Goal: Task Accomplishment & Management: Use online tool/utility

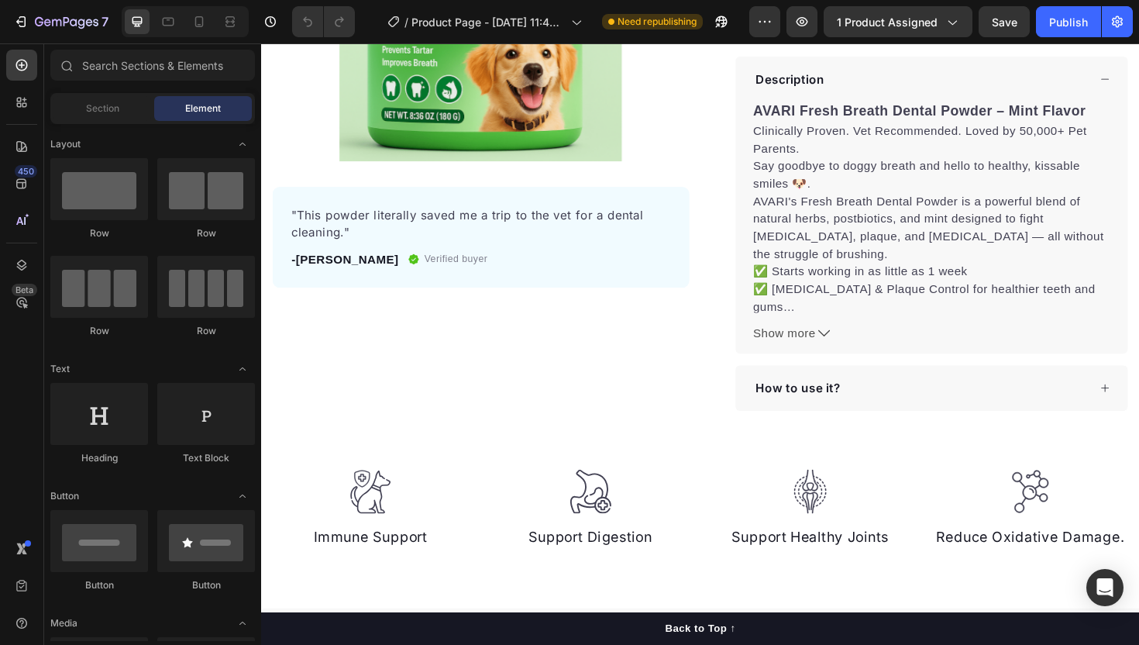
scroll to position [62, 0]
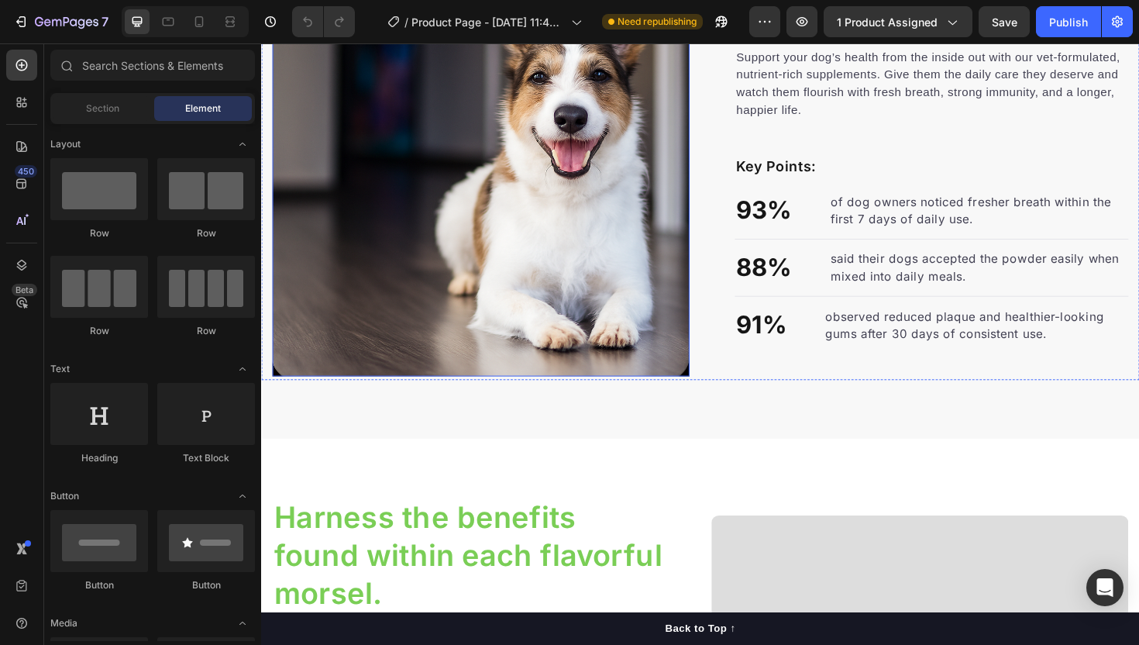
click at [520, 327] on img at bounding box center [494, 175] width 442 height 442
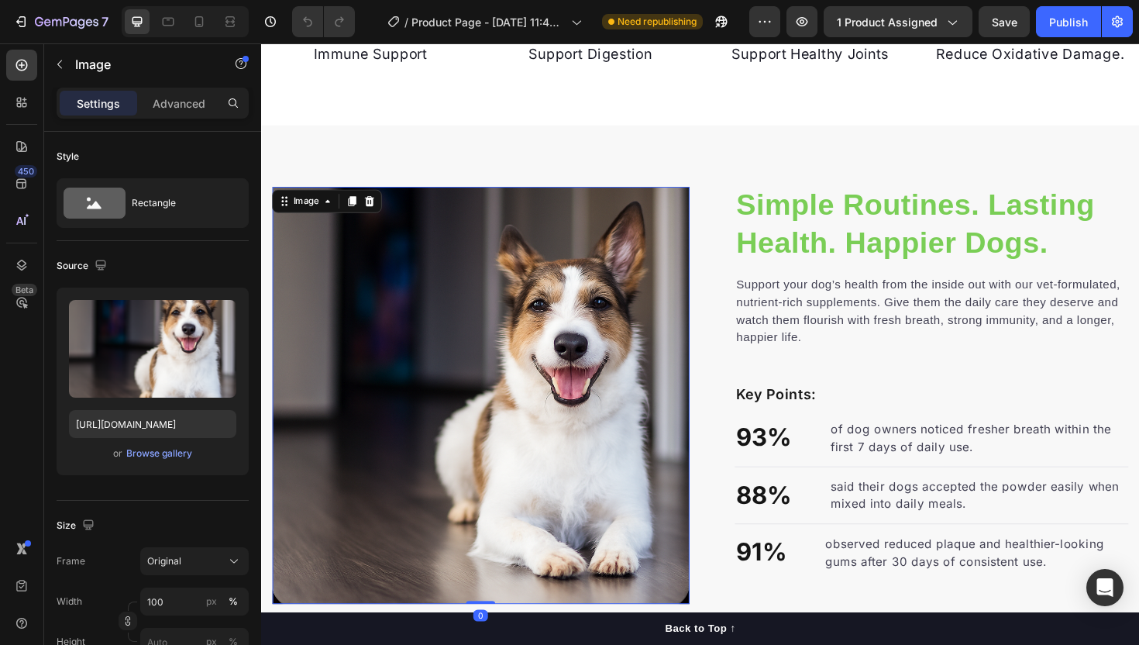
scroll to position [880, 0]
click at [326, 210] on icon at bounding box center [331, 210] width 12 height 12
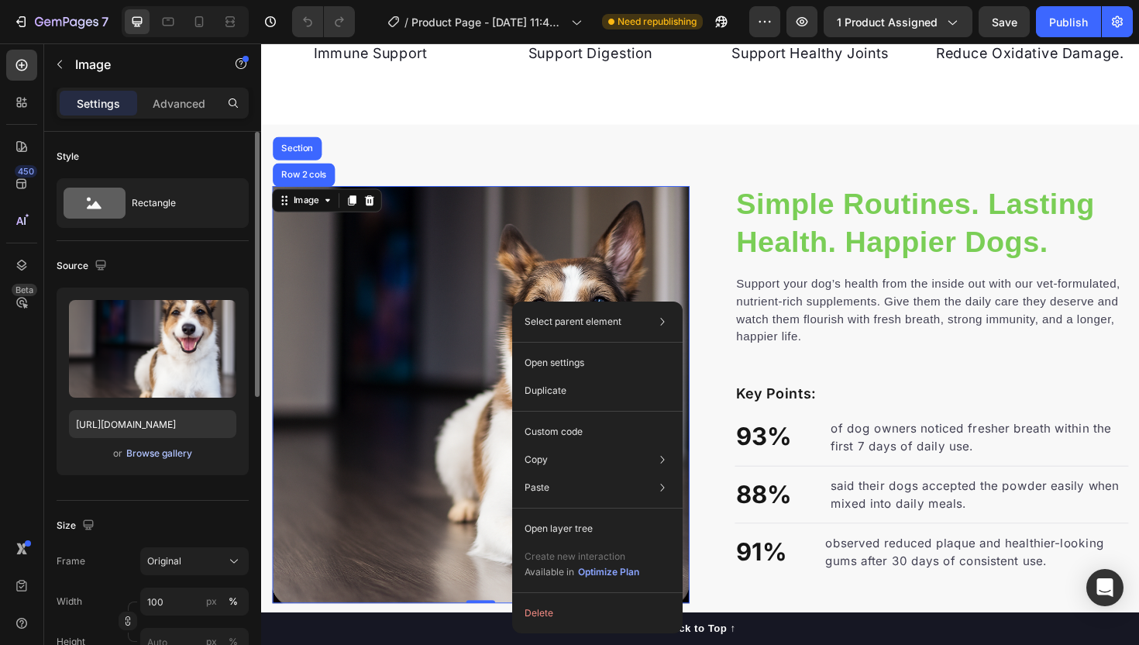
click at [159, 450] on div "Browse gallery" at bounding box center [159, 453] width 66 height 14
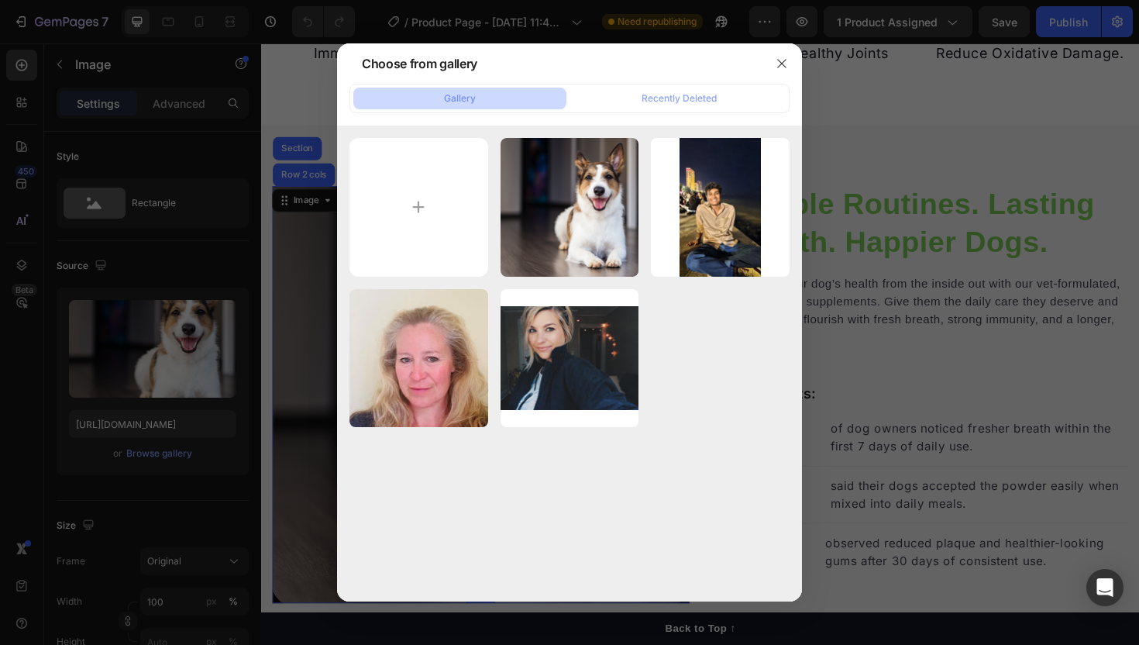
click at [701, 75] on div "Choose from gallery" at bounding box center [549, 63] width 425 height 40
click at [687, 85] on div "Gallery Recently Deleted" at bounding box center [570, 98] width 440 height 29
click at [670, 100] on div "Recently Deleted" at bounding box center [679, 98] width 75 height 14
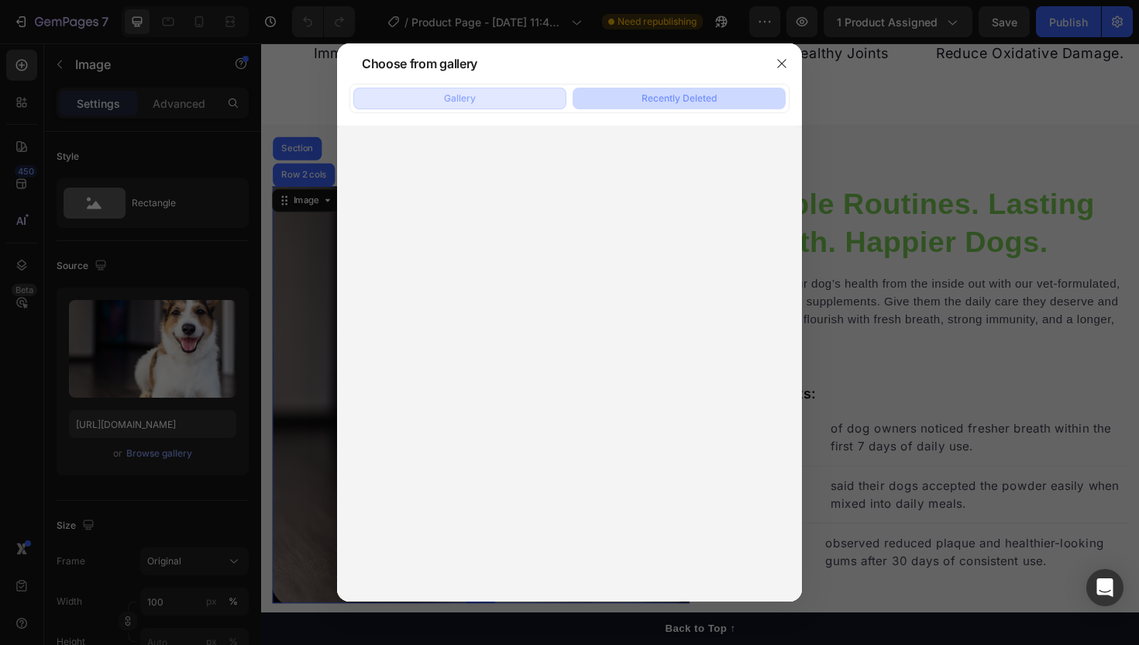
click at [469, 99] on div "Gallery" at bounding box center [460, 98] width 32 height 14
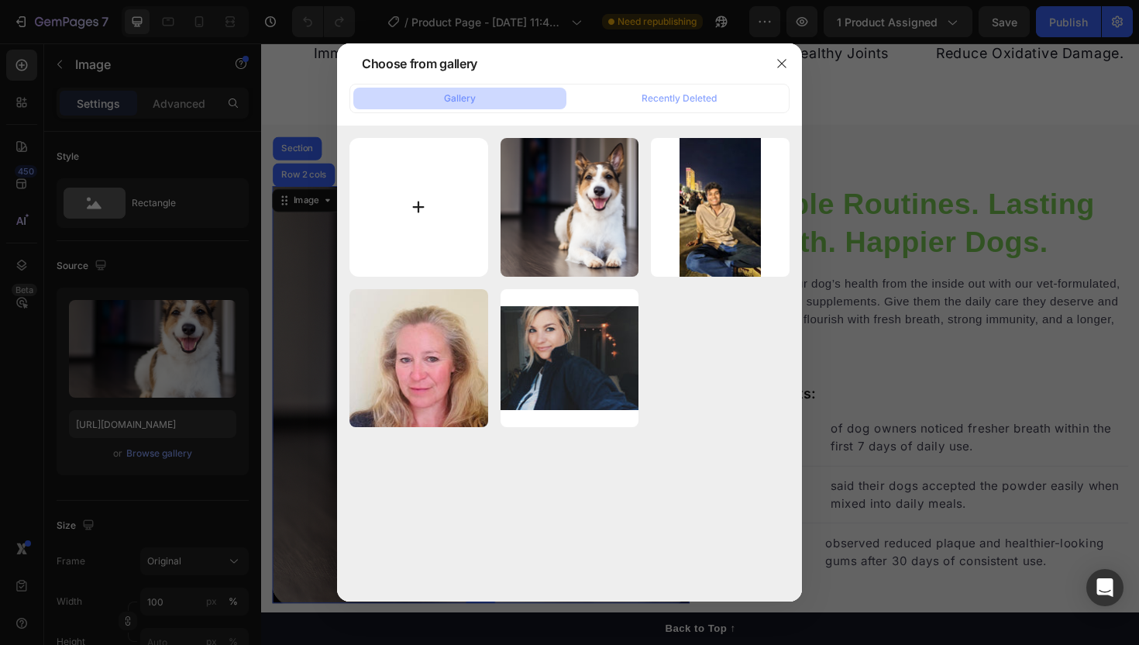
click at [421, 246] on input "file" at bounding box center [419, 207] width 139 height 139
click at [690, 101] on div "Recently Deleted" at bounding box center [679, 98] width 75 height 14
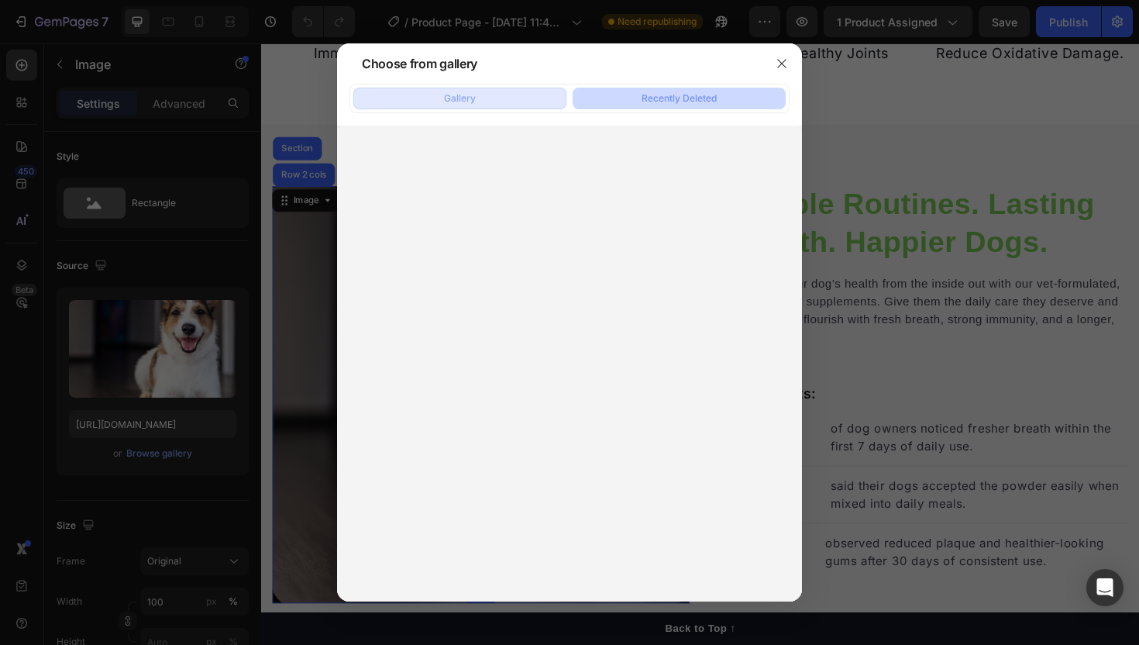
click at [494, 103] on button "Gallery" at bounding box center [459, 99] width 213 height 22
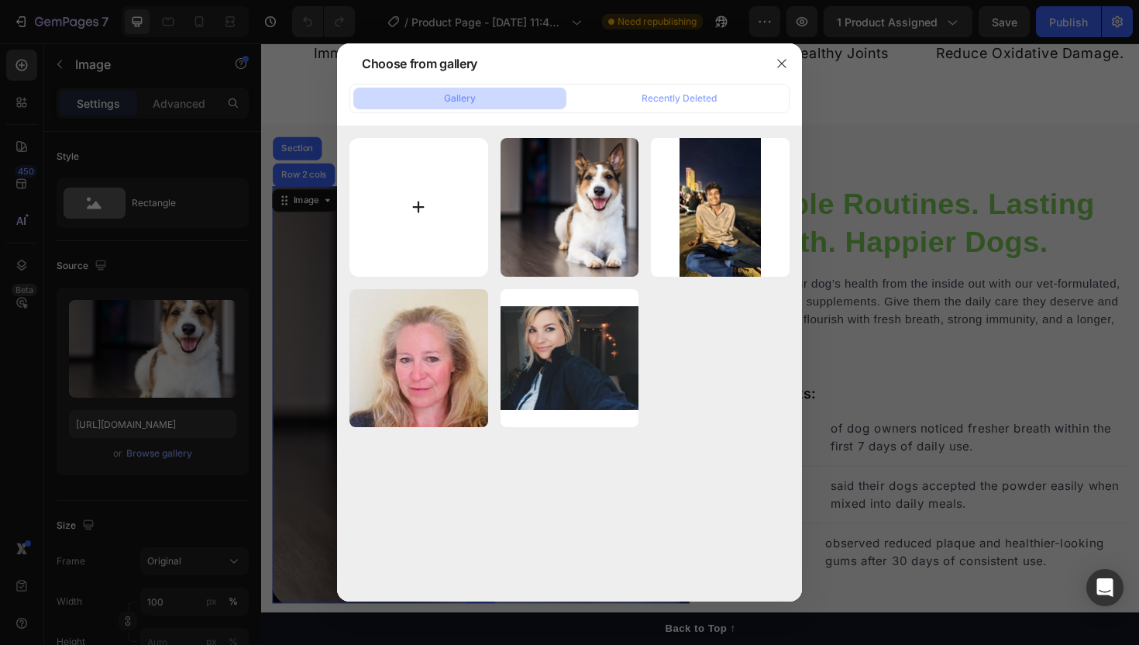
click at [430, 191] on input "file" at bounding box center [419, 207] width 139 height 139
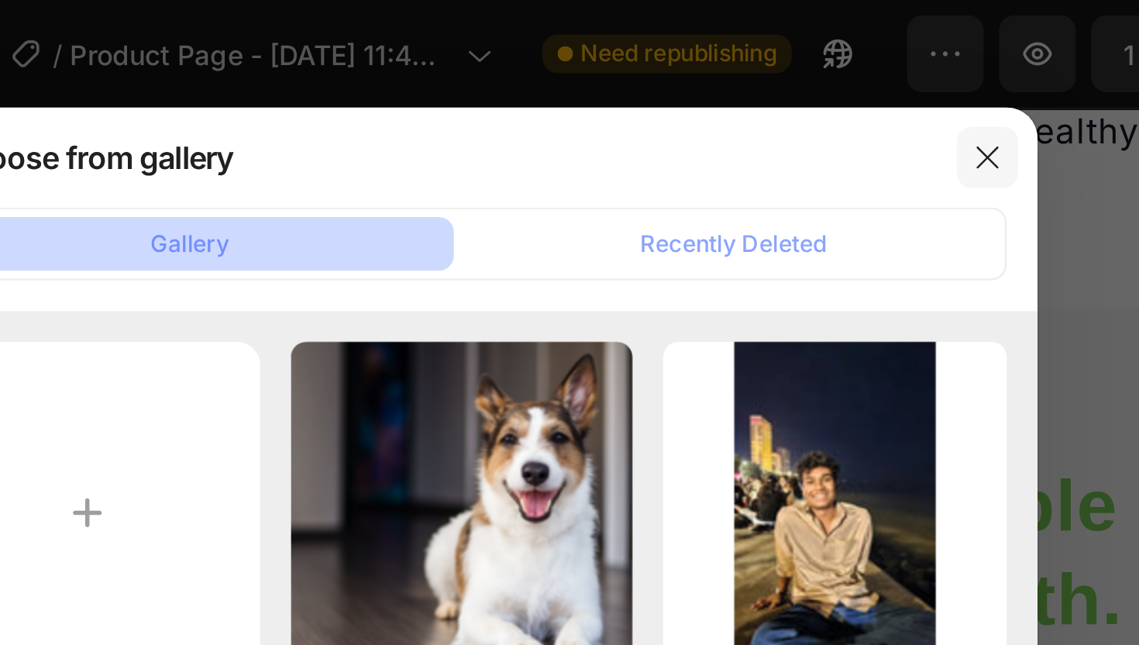
click at [781, 63] on icon "button" at bounding box center [782, 63] width 12 height 12
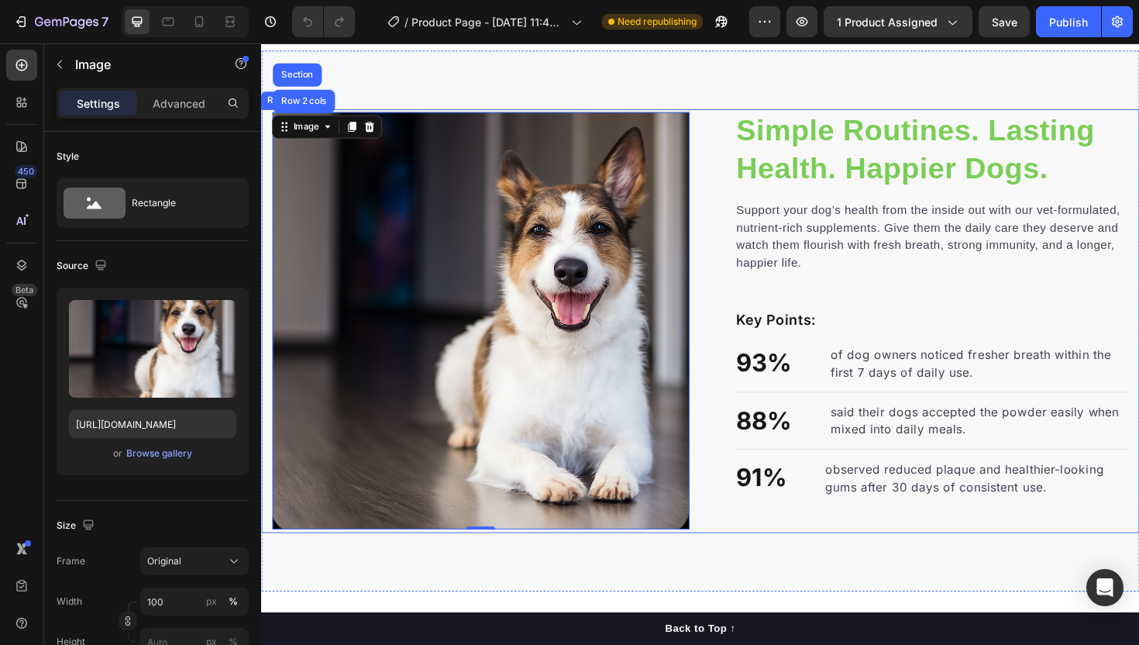
scroll to position [968, 0]
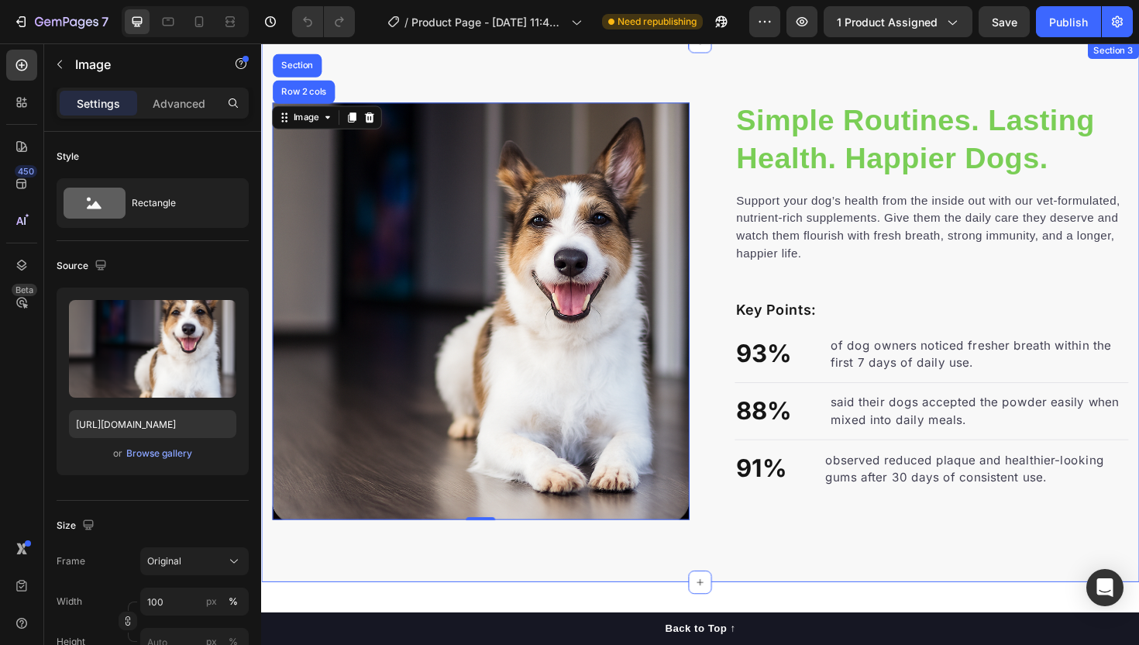
click at [601, 608] on div "Simple Routines. Lasting Health. Happier Dogs. Heading Support your dog’s healt…" at bounding box center [726, 327] width 930 height 573
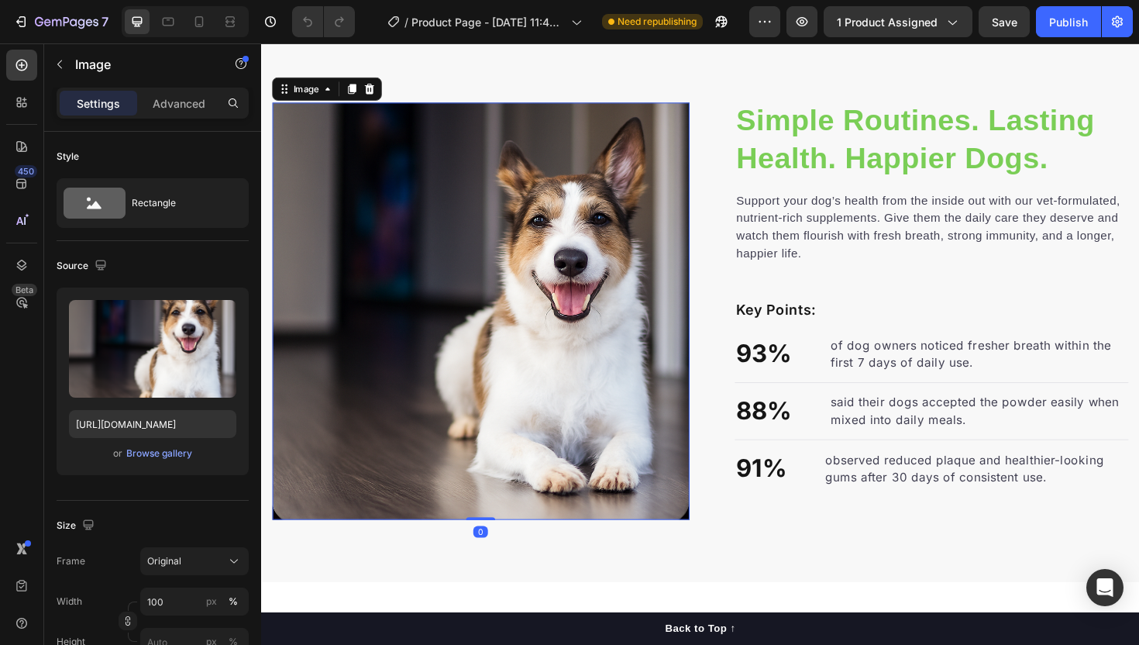
click at [505, 374] on img at bounding box center [494, 327] width 442 height 442
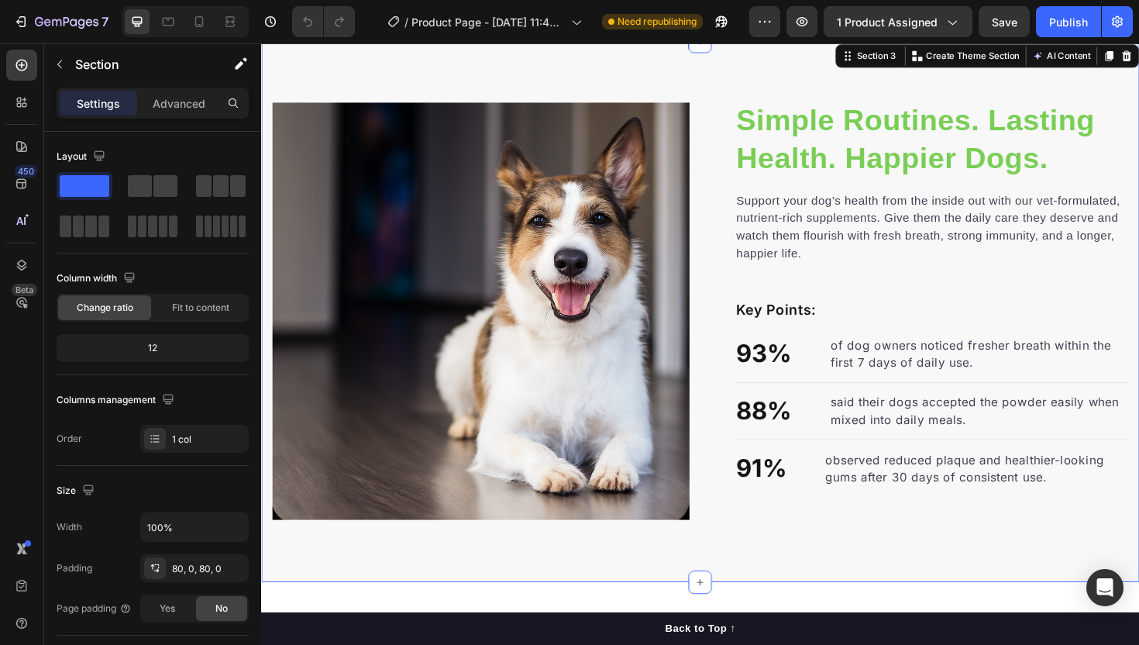
click at [576, 576] on div "Simple Routines. Lasting Health. Happier Dogs. Heading Support your dog’s healt…" at bounding box center [726, 327] width 930 height 573
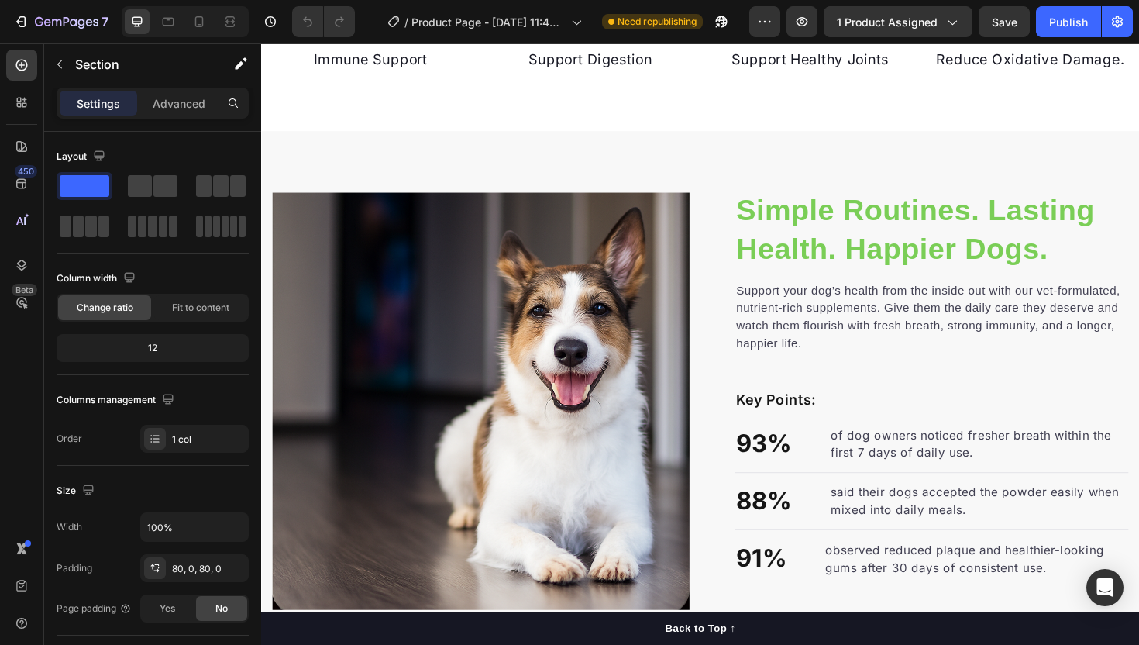
scroll to position [874, 0]
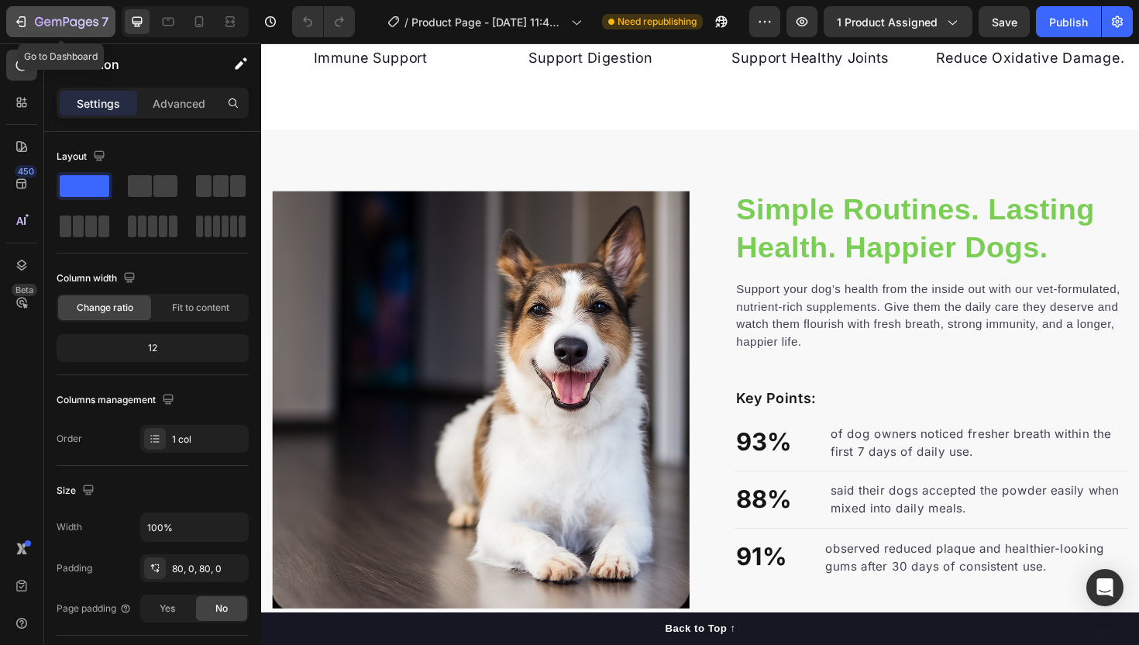
click at [13, 15] on icon "button" at bounding box center [20, 21] width 15 height 15
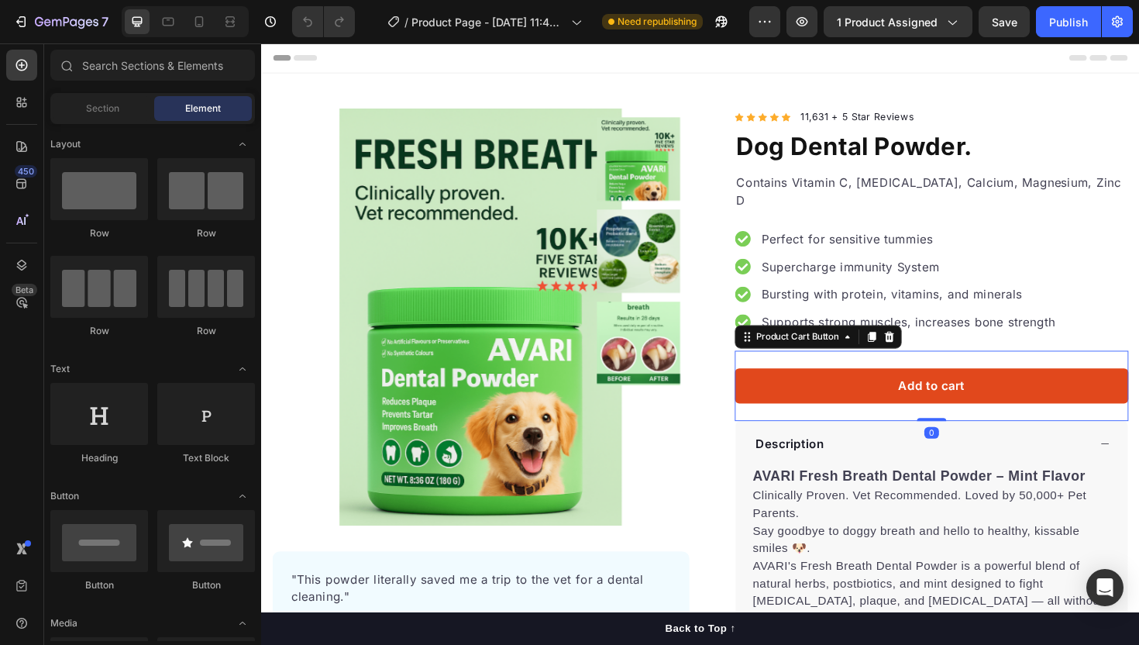
click at [852, 387] on button "Add to cart" at bounding box center [971, 405] width 417 height 37
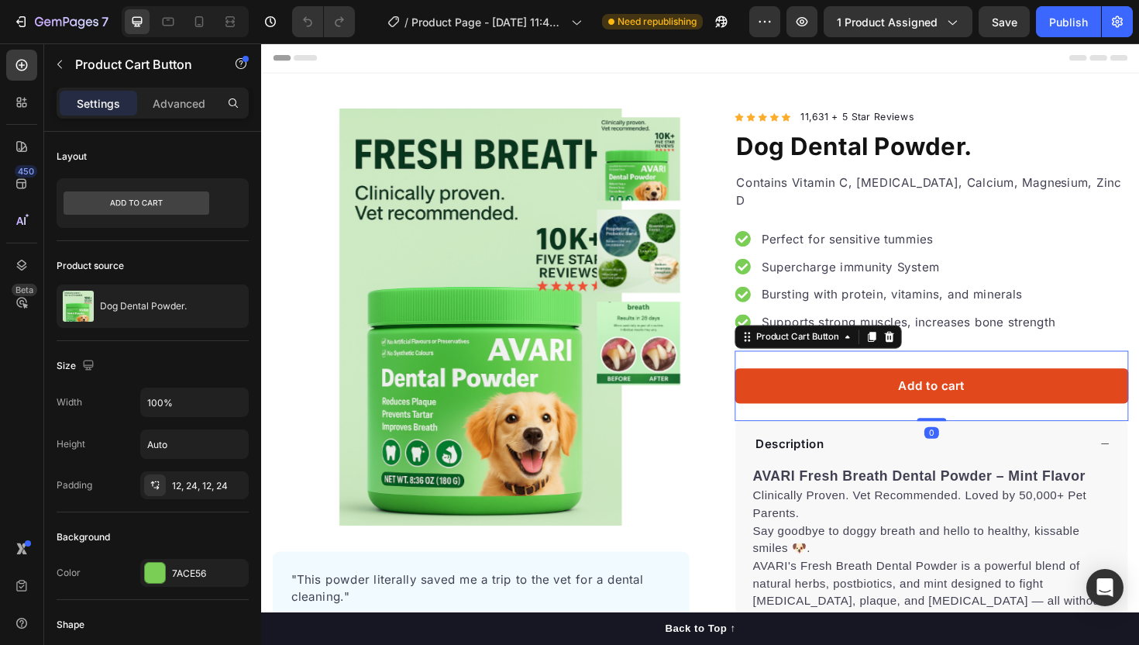
click at [852, 387] on button "Add to cart" at bounding box center [971, 405] width 417 height 37
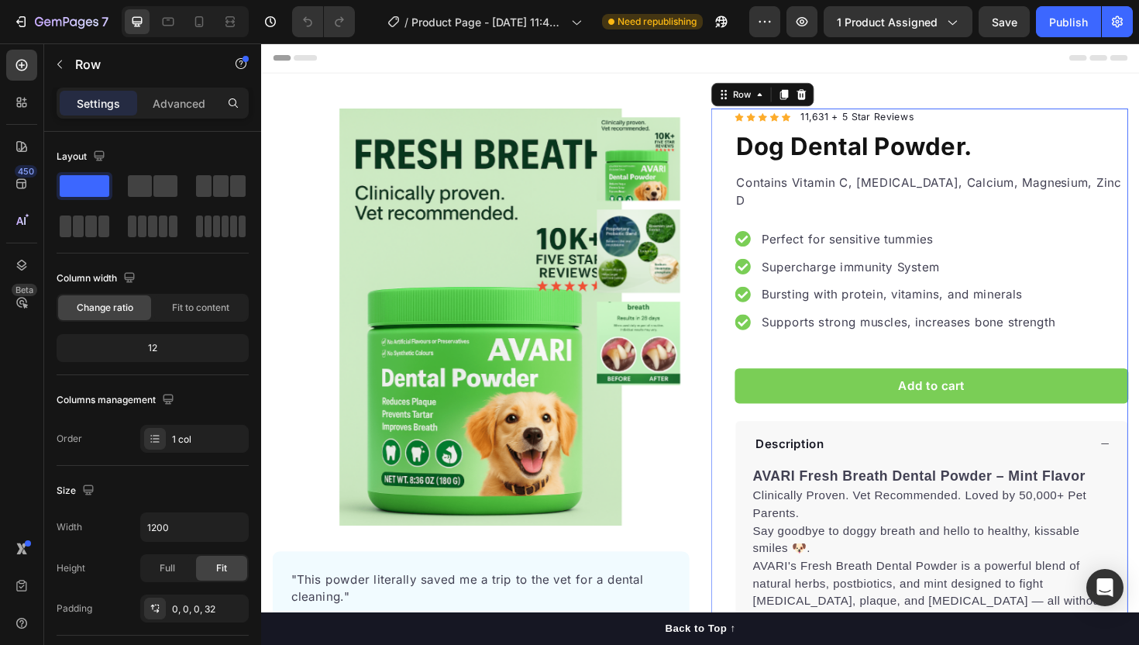
click at [738, 454] on div "Icon Icon Icon Icon Icon Icon List Hoz 11,631 + 5 Star Reviews Text block Row D…" at bounding box center [959, 465] width 442 height 706
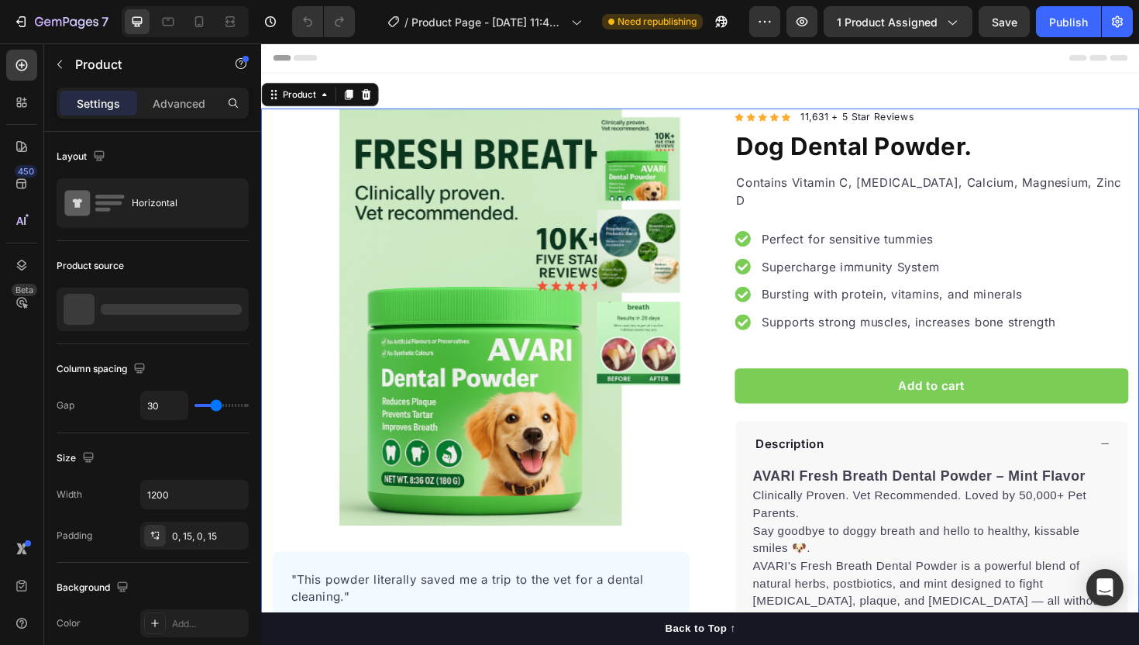
click at [718, 432] on div "Product Images "This powder literally saved me a trip to the vet for a dental c…" at bounding box center [726, 465] width 930 height 706
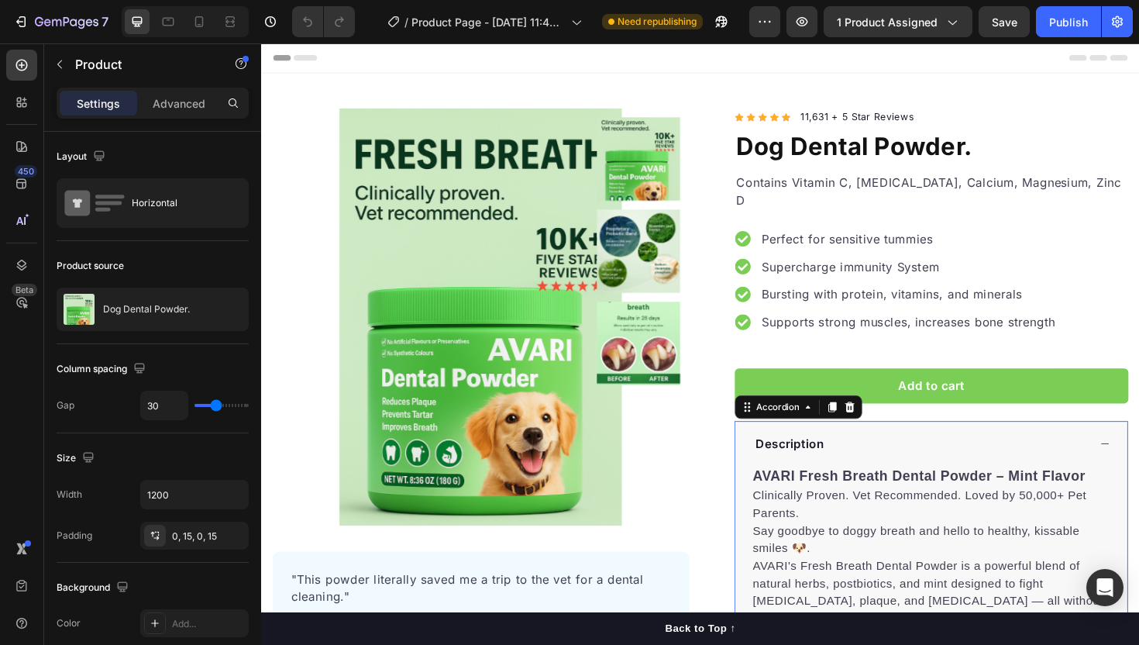
click at [1138, 443] on div "Description" at bounding box center [970, 467] width 415 height 48
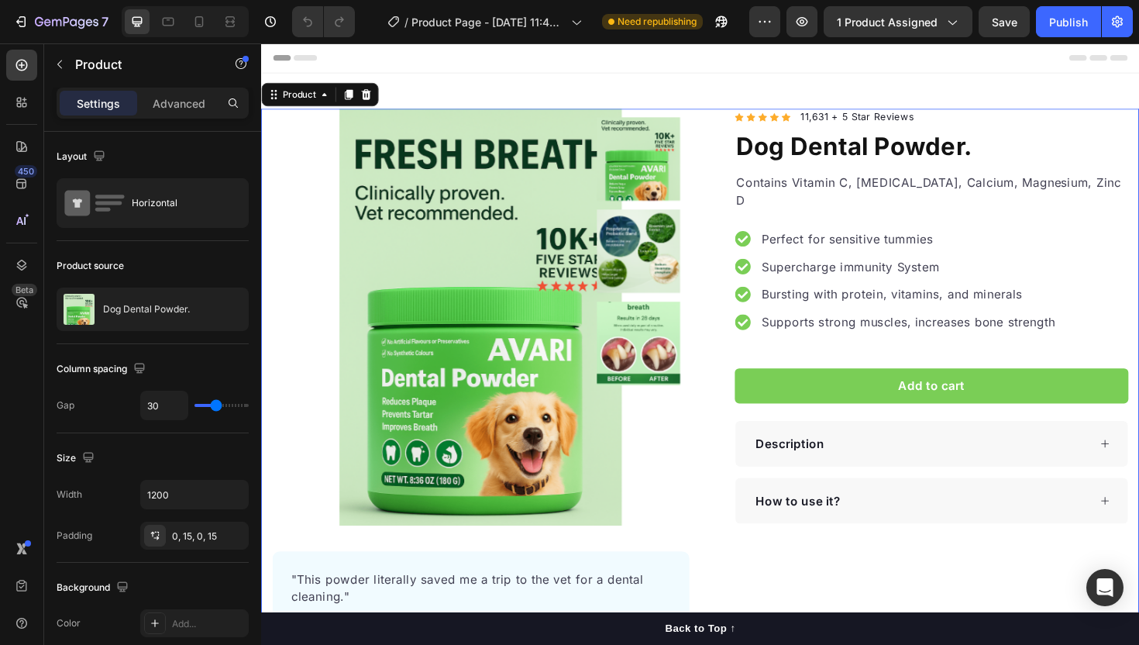
click at [801, 601] on div "Icon Icon Icon Icon Icon Icon List Hoz 11,631 + 5 Star Reviews Text block Row D…" at bounding box center [959, 400] width 442 height 576
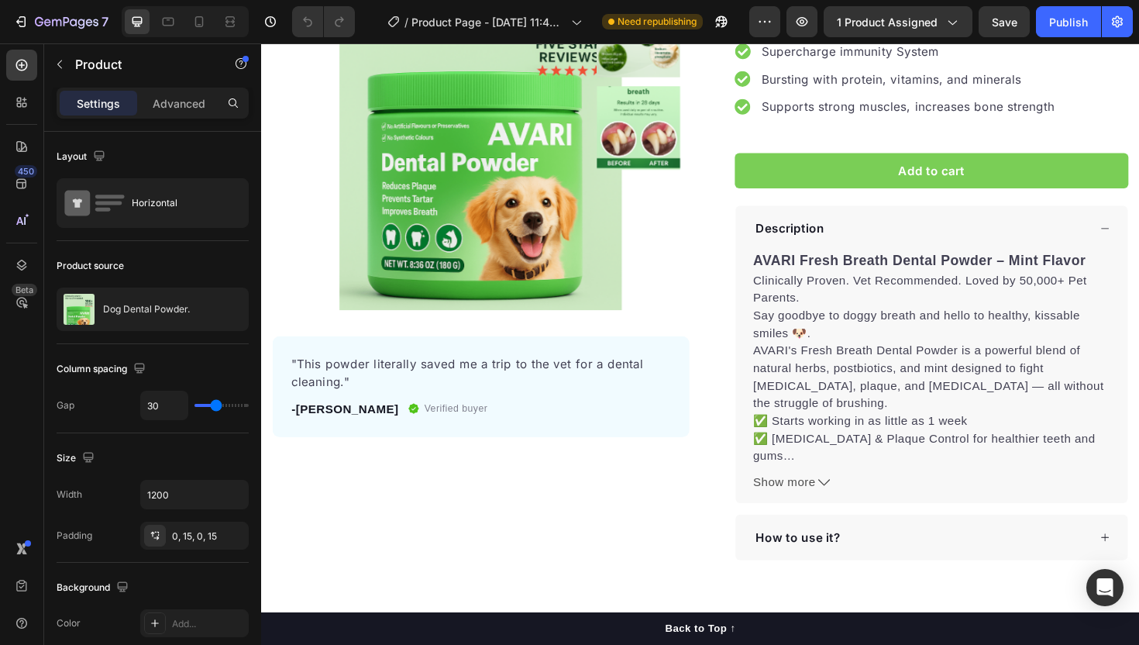
scroll to position [226, 0]
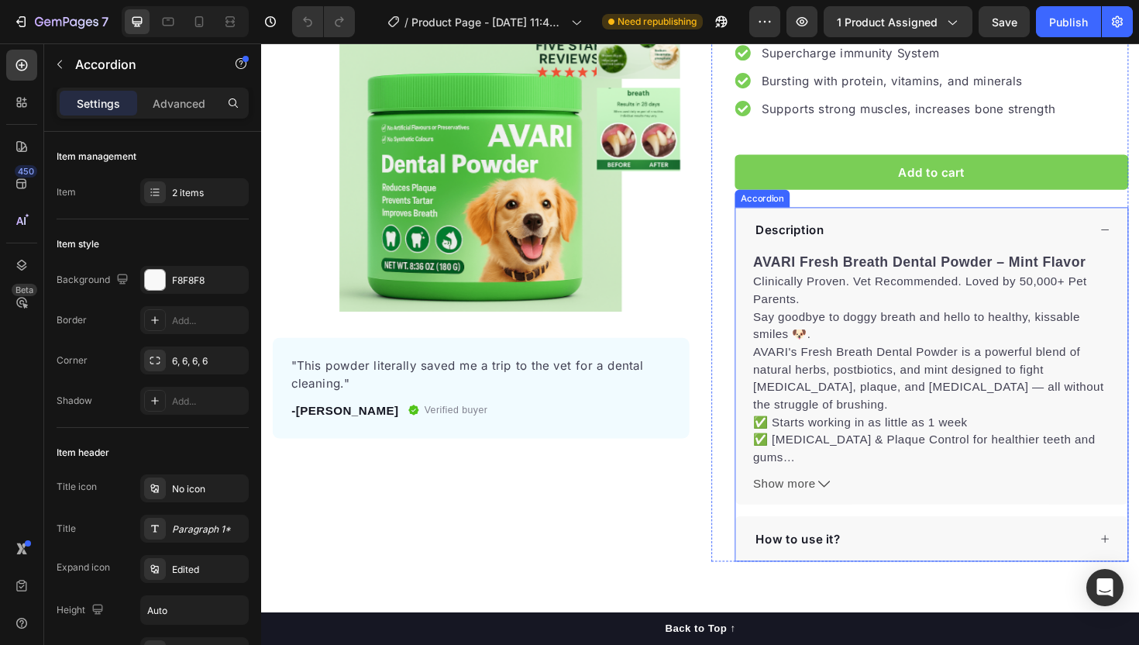
click at [893, 556] on div "How to use it?" at bounding box center [959, 567] width 355 height 23
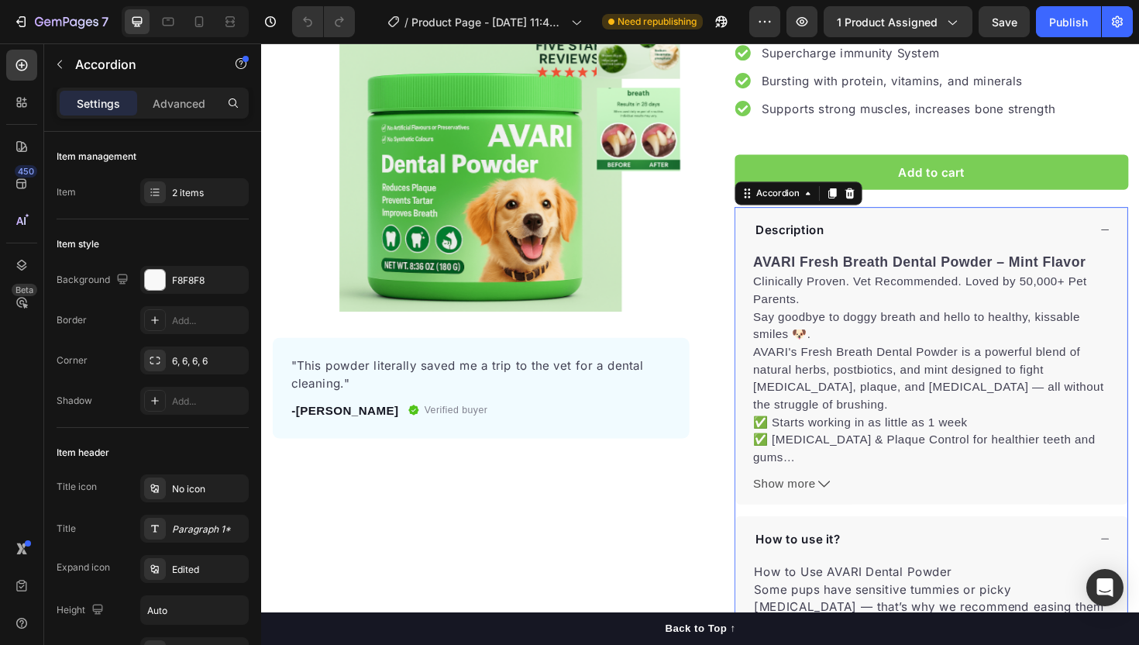
click at [893, 556] on div "How to use it?" at bounding box center [959, 567] width 355 height 23
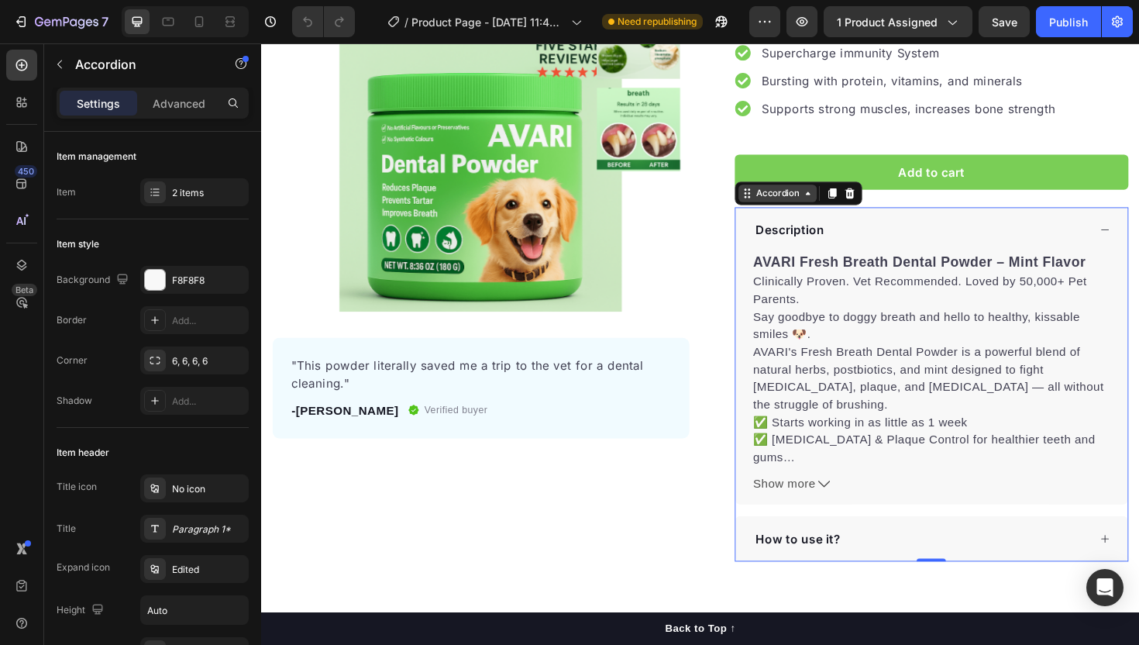
click at [784, 195] on div "Accordion" at bounding box center [808, 202] width 52 height 14
click at [955, 229] on div "Description" at bounding box center [959, 240] width 355 height 23
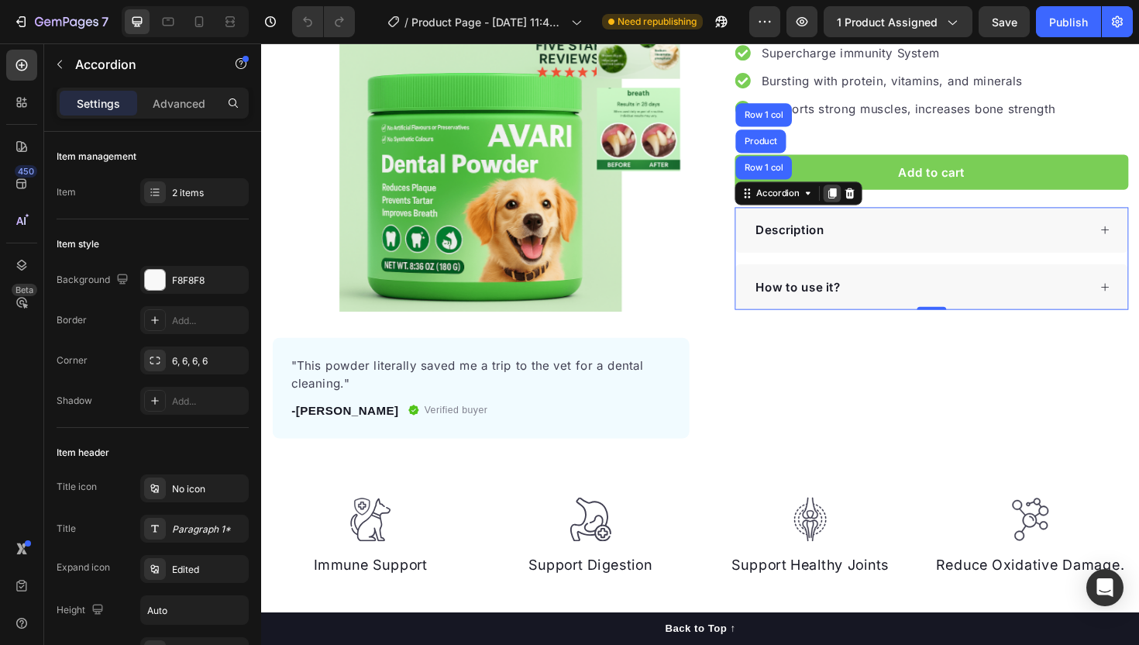
click at [870, 196] on icon at bounding box center [865, 202] width 12 height 12
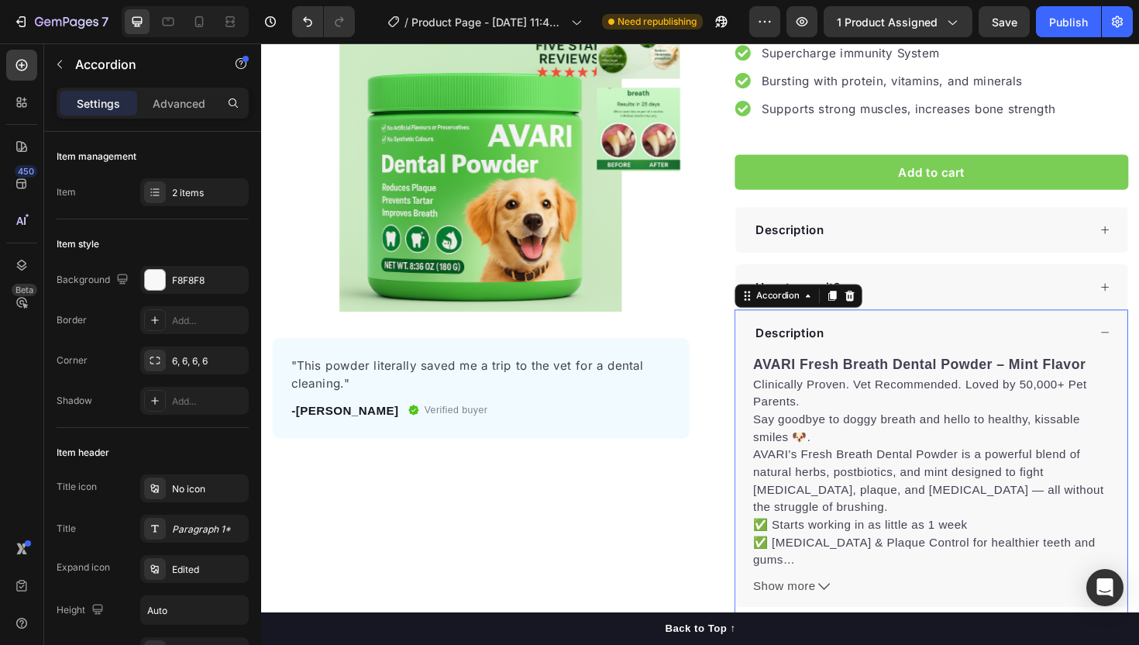
click at [948, 338] on div "Description" at bounding box center [959, 349] width 355 height 23
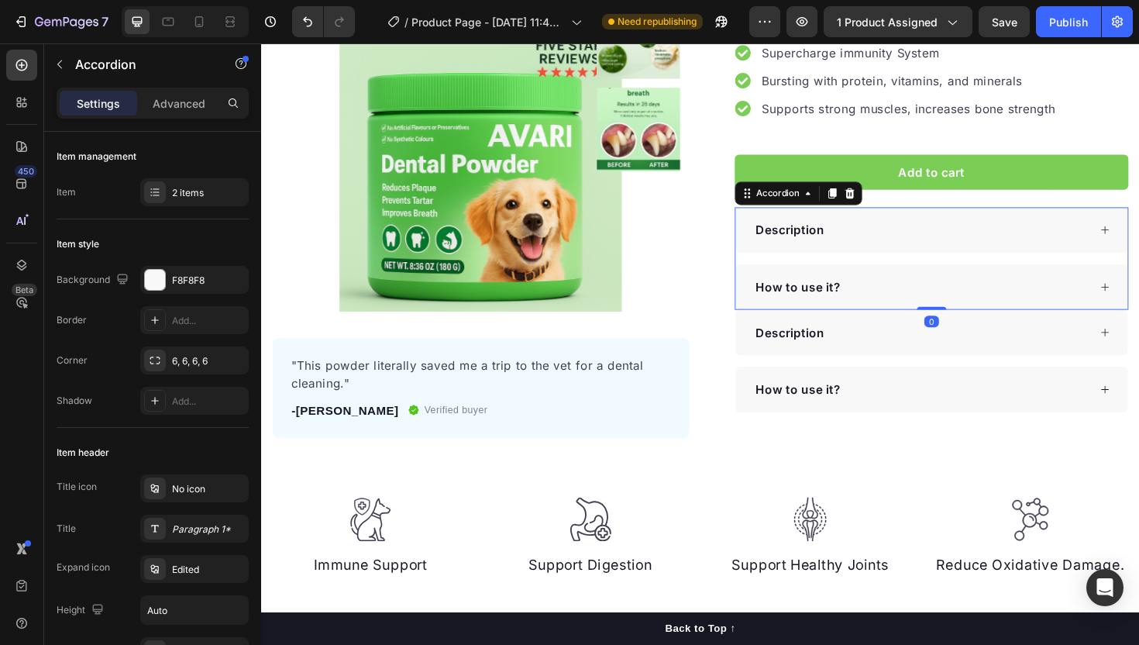
click at [938, 277] on div "How to use it?" at bounding box center [970, 301] width 415 height 48
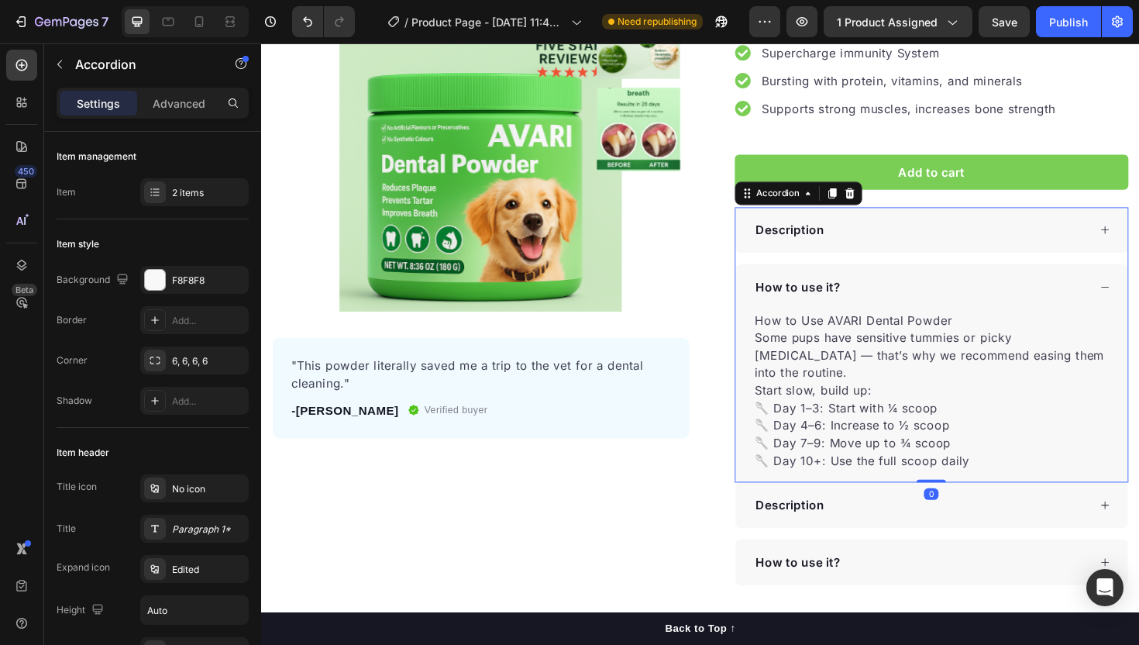
click at [917, 290] on div "How to use it?" at bounding box center [959, 301] width 355 height 23
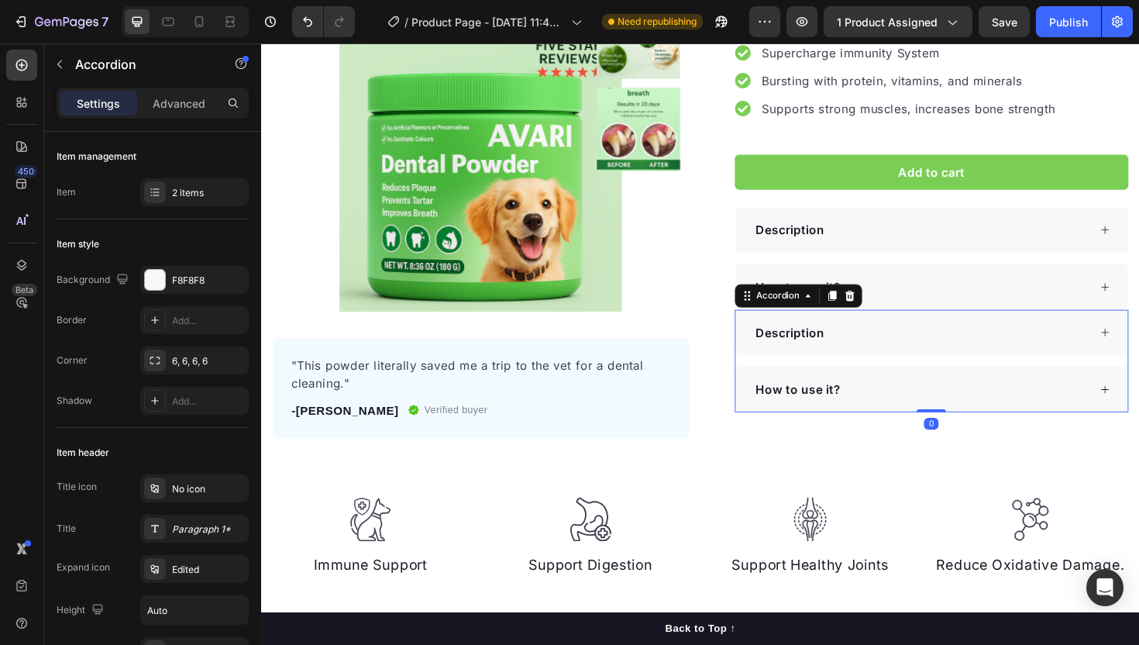
click at [878, 338] on div "Description" at bounding box center [959, 349] width 355 height 23
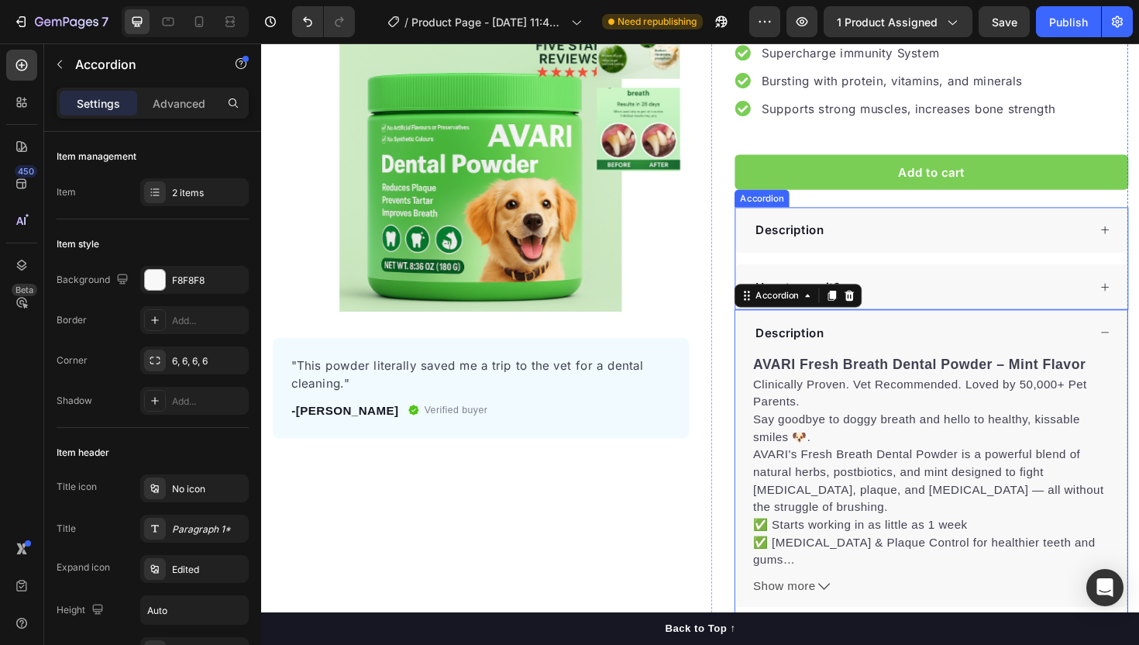
click at [956, 253] on div "Description How to use it?" at bounding box center [971, 271] width 417 height 108
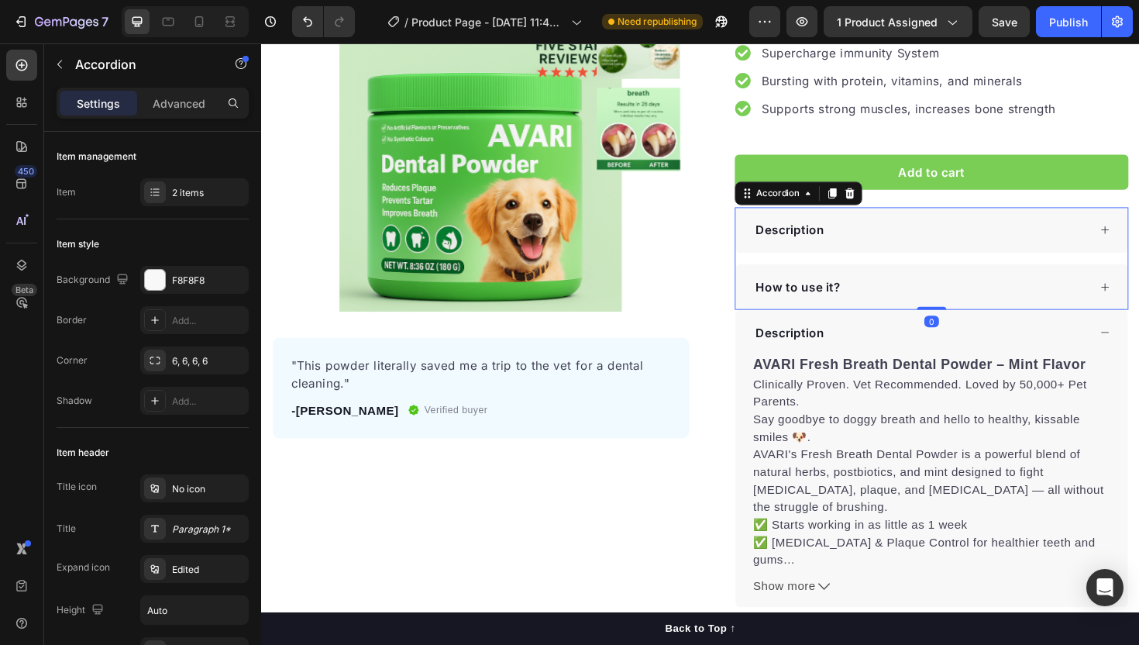
click at [828, 232] on p "Description" at bounding box center [821, 241] width 74 height 19
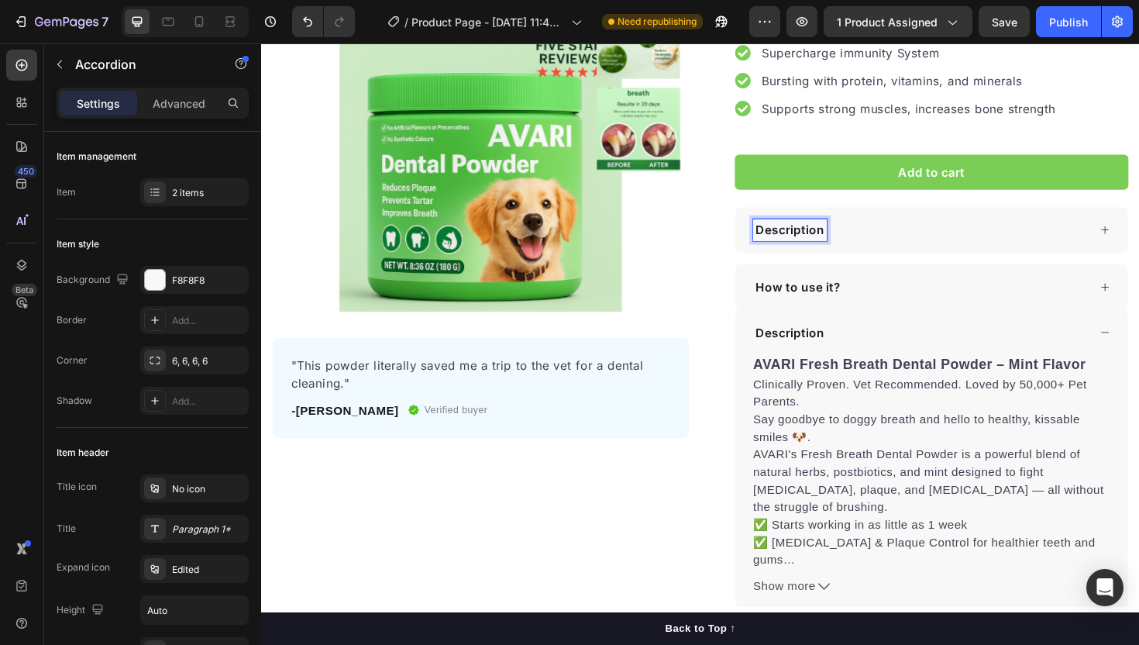
click at [883, 229] on div "Description" at bounding box center [959, 240] width 355 height 23
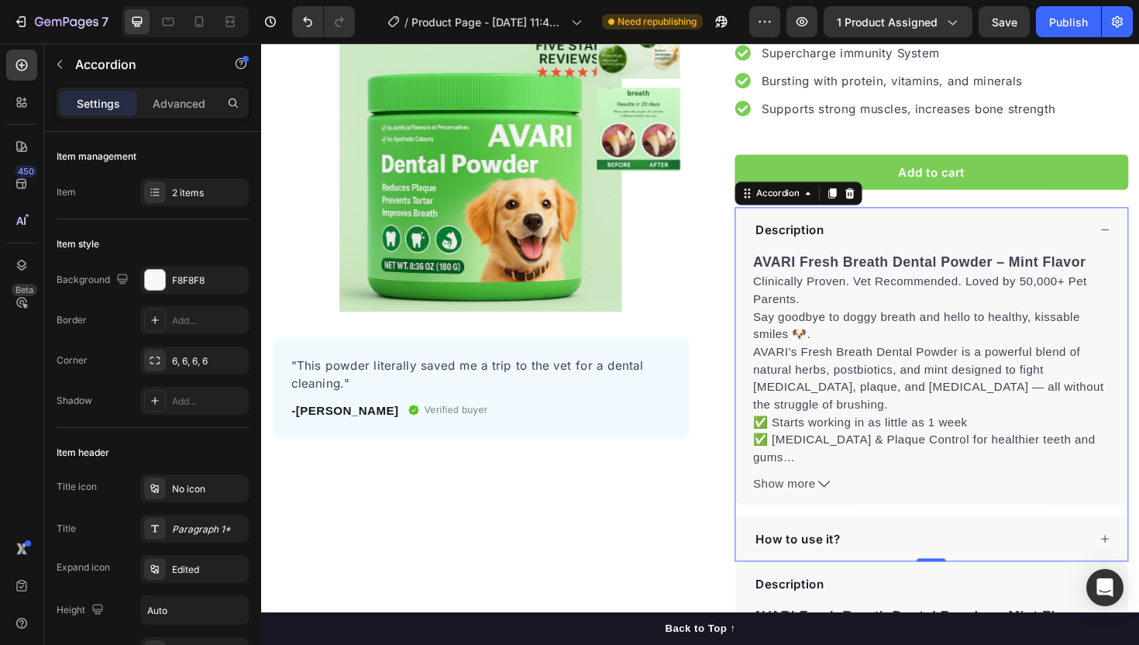
click at [887, 229] on div "Description" at bounding box center [959, 240] width 355 height 23
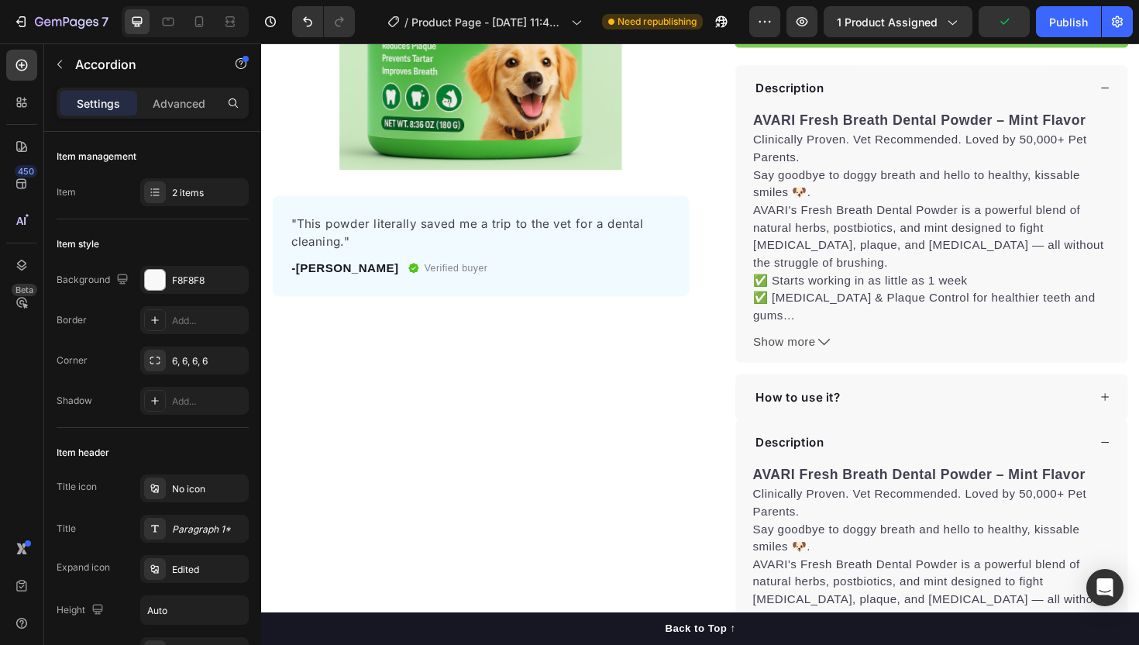
scroll to position [379, 0]
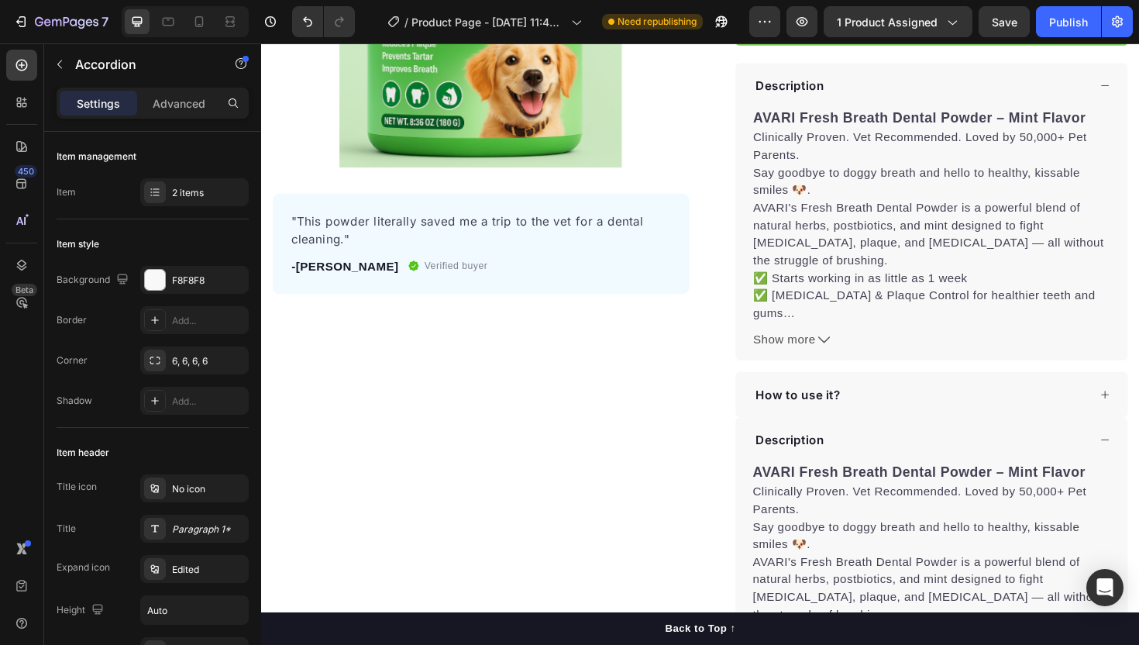
click at [914, 77] on div "Description" at bounding box center [959, 88] width 355 height 23
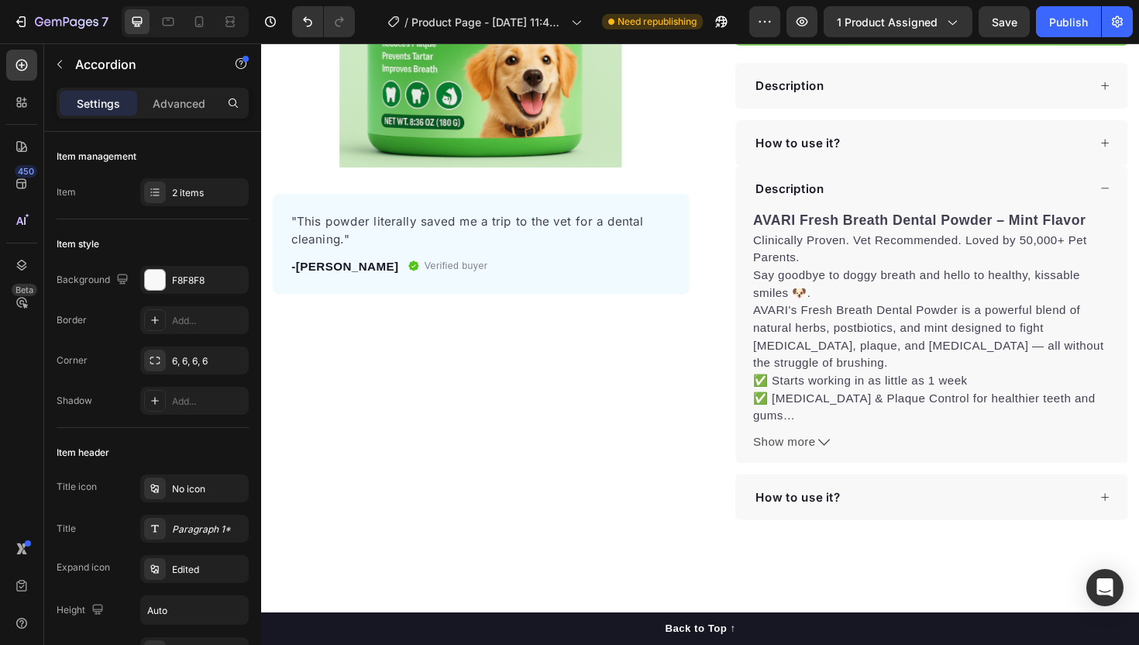
click at [945, 137] on div "How to use it?" at bounding box center [959, 148] width 355 height 23
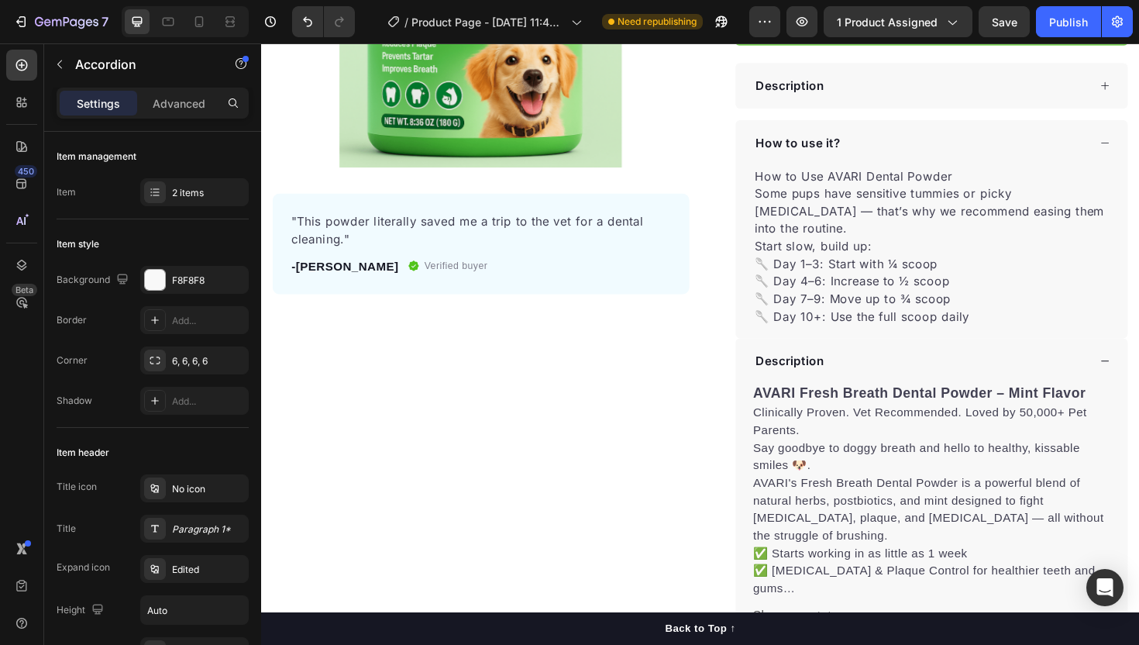
click at [945, 137] on div "How to use it?" at bounding box center [959, 148] width 355 height 23
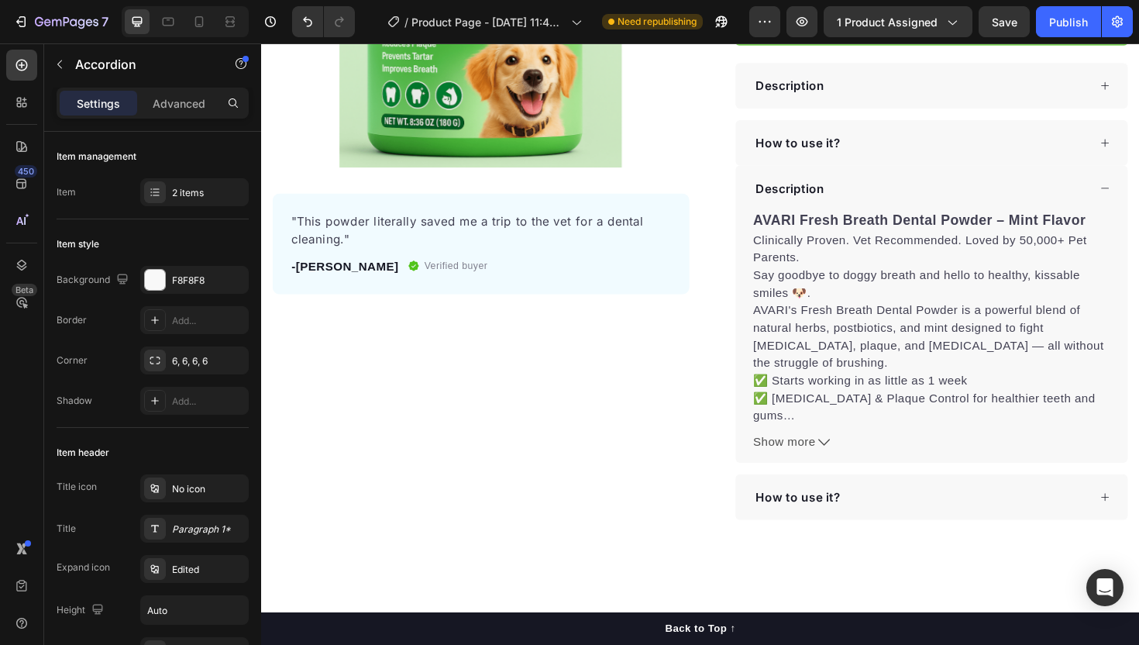
click at [945, 137] on div "How to use it?" at bounding box center [959, 148] width 355 height 23
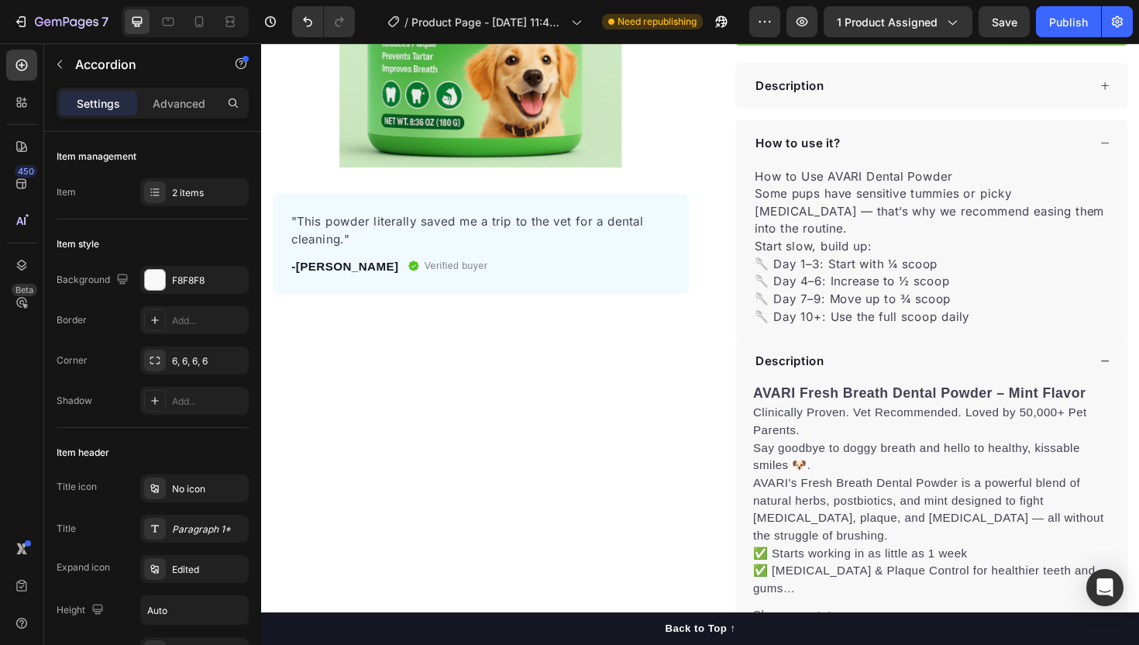
click at [945, 137] on div "How to use it?" at bounding box center [959, 148] width 355 height 23
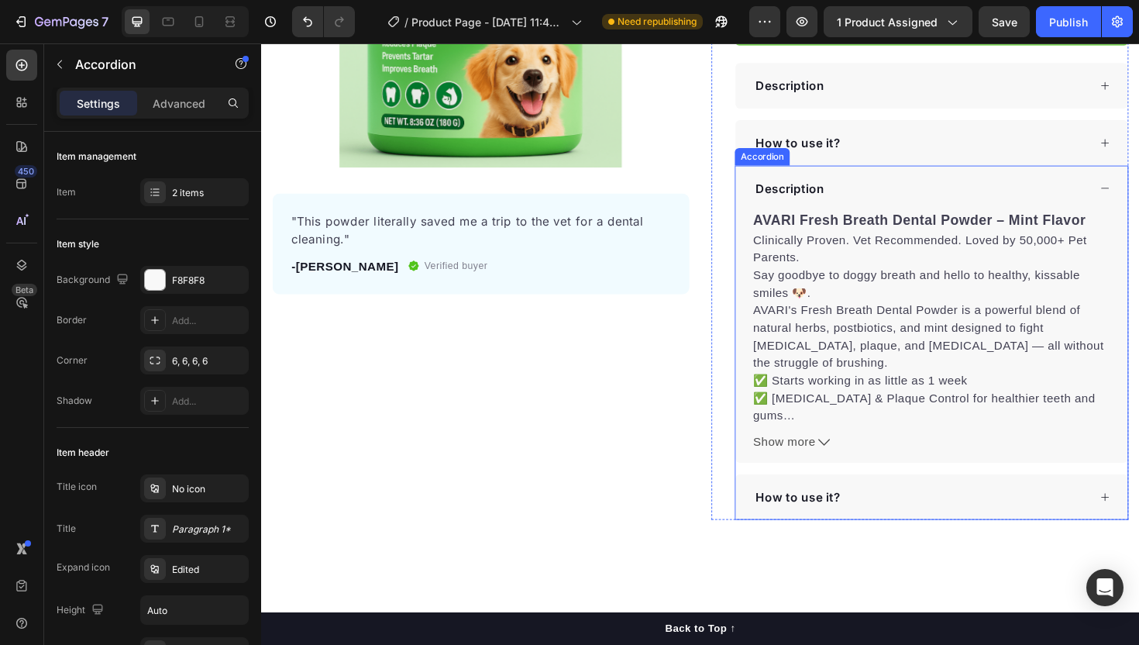
click at [835, 188] on p "Description" at bounding box center [821, 197] width 74 height 19
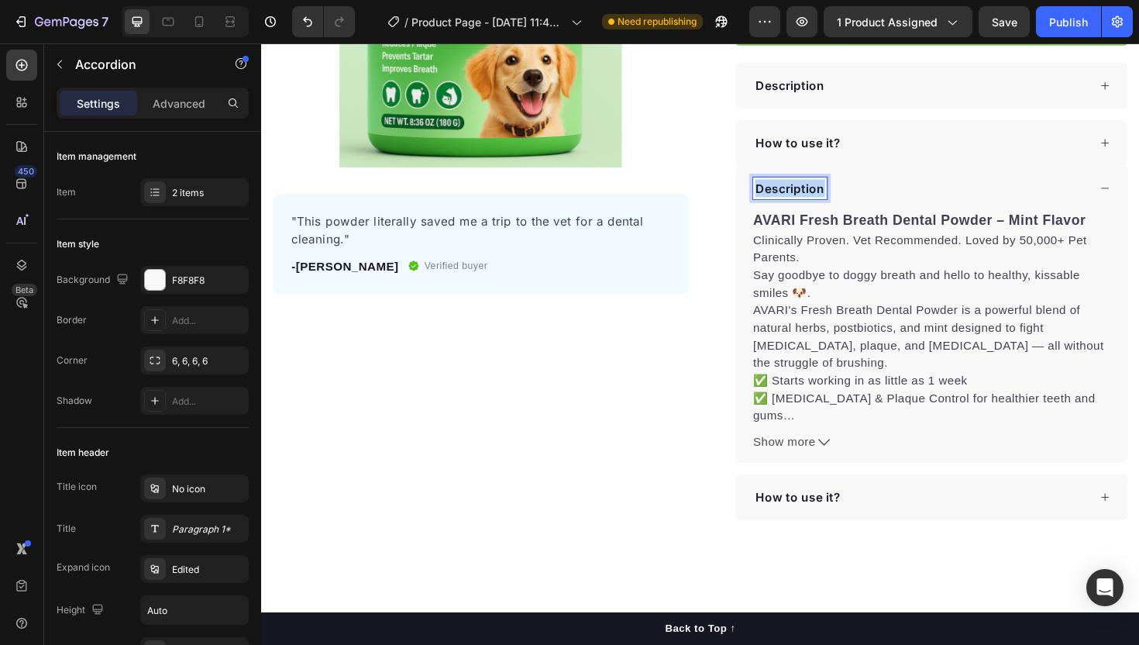
click at [835, 188] on p "Description" at bounding box center [821, 197] width 74 height 19
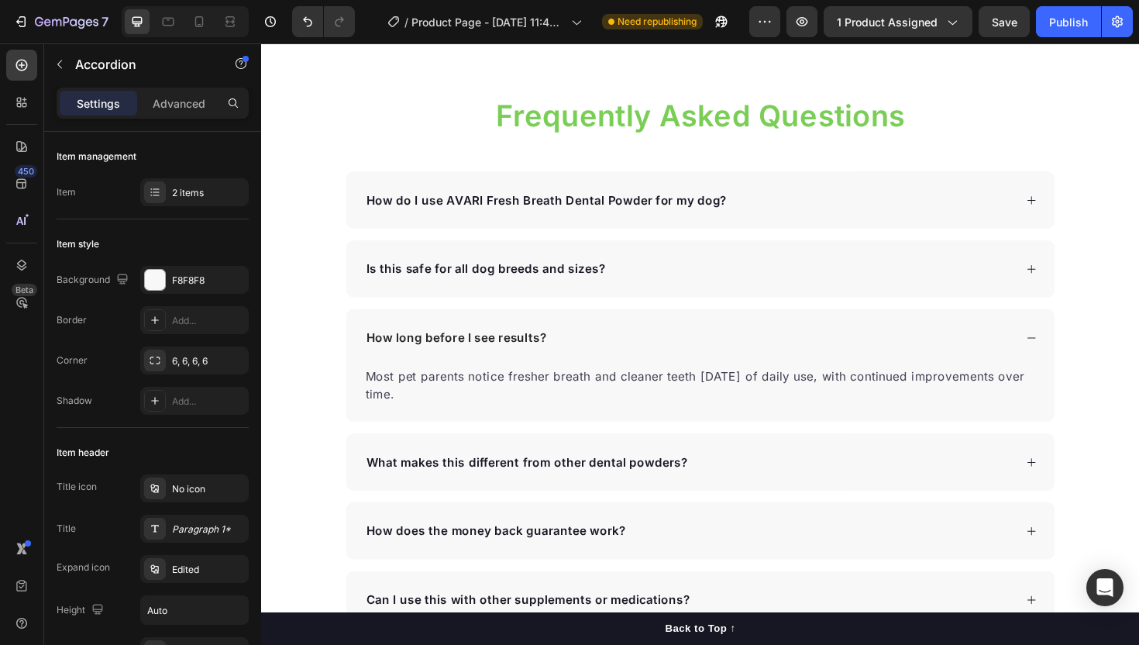
scroll to position [2330, 0]
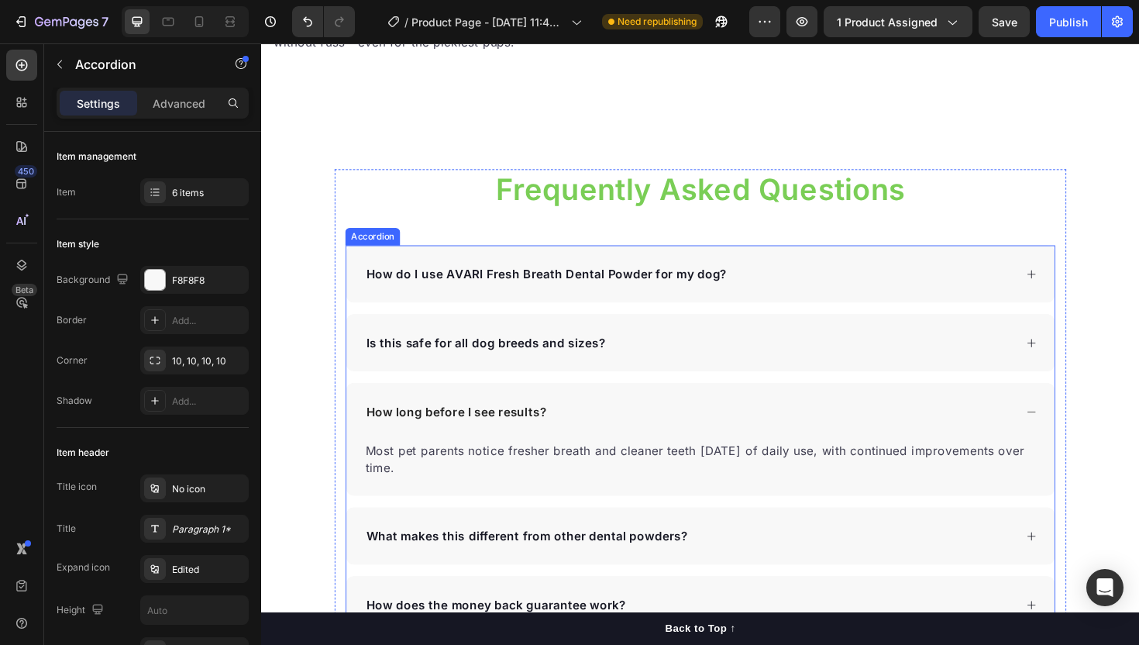
click at [639, 422] on div "How long before I see results?" at bounding box center [714, 433] width 689 height 23
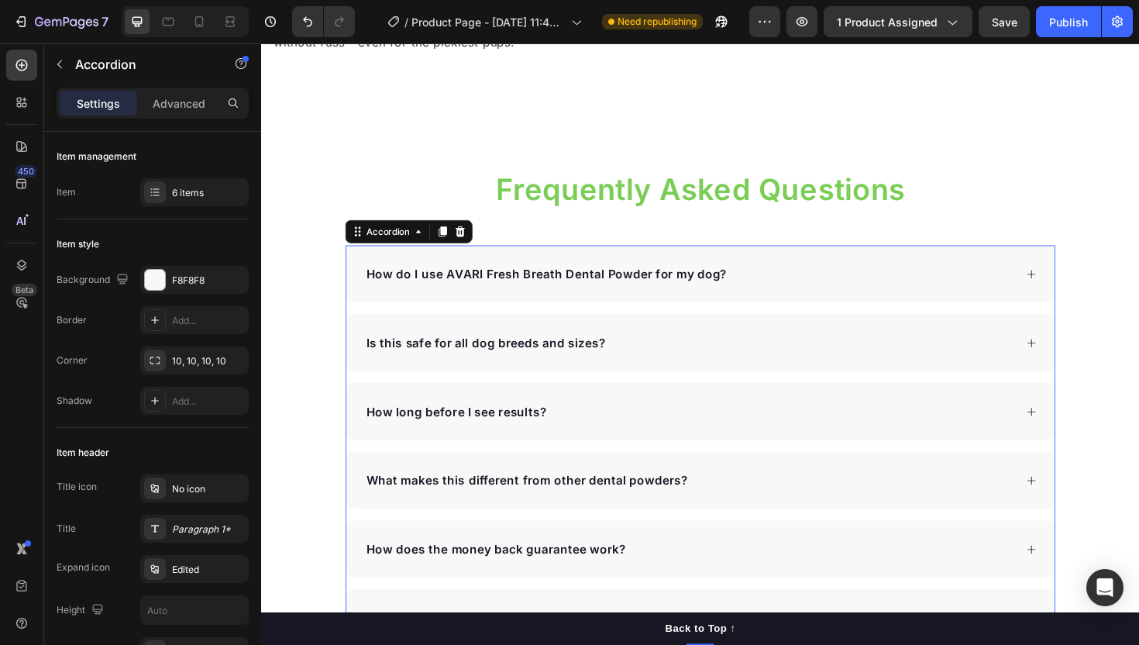
click at [639, 422] on div "How long before I see results?" at bounding box center [714, 433] width 689 height 23
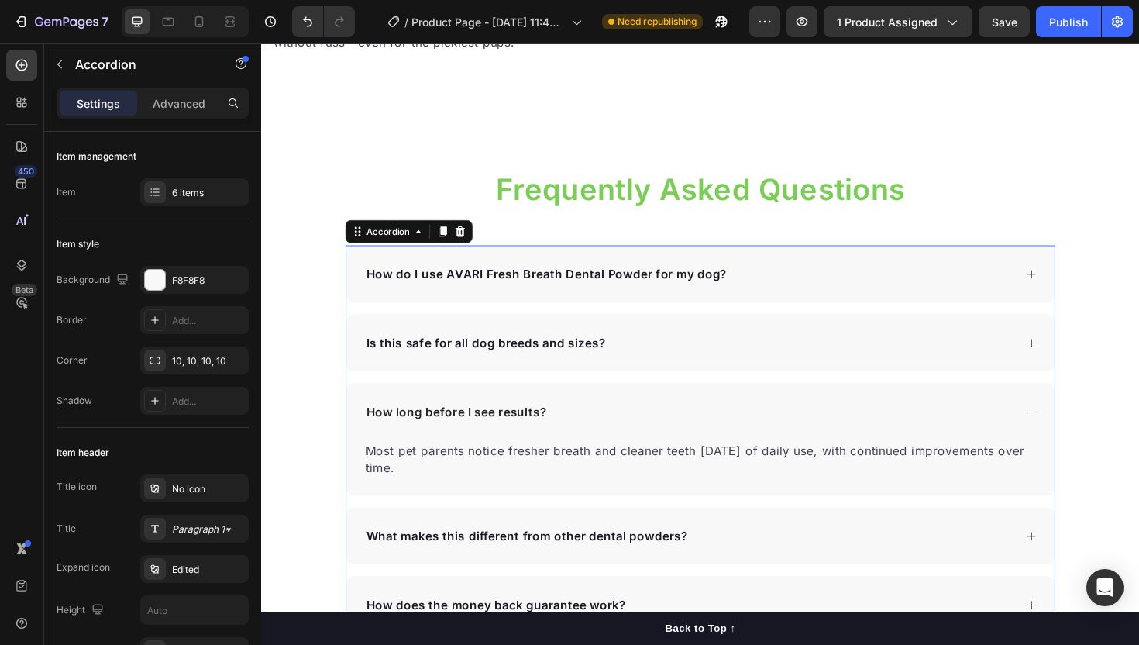
click at [639, 422] on div "How long before I see results?" at bounding box center [714, 433] width 689 height 23
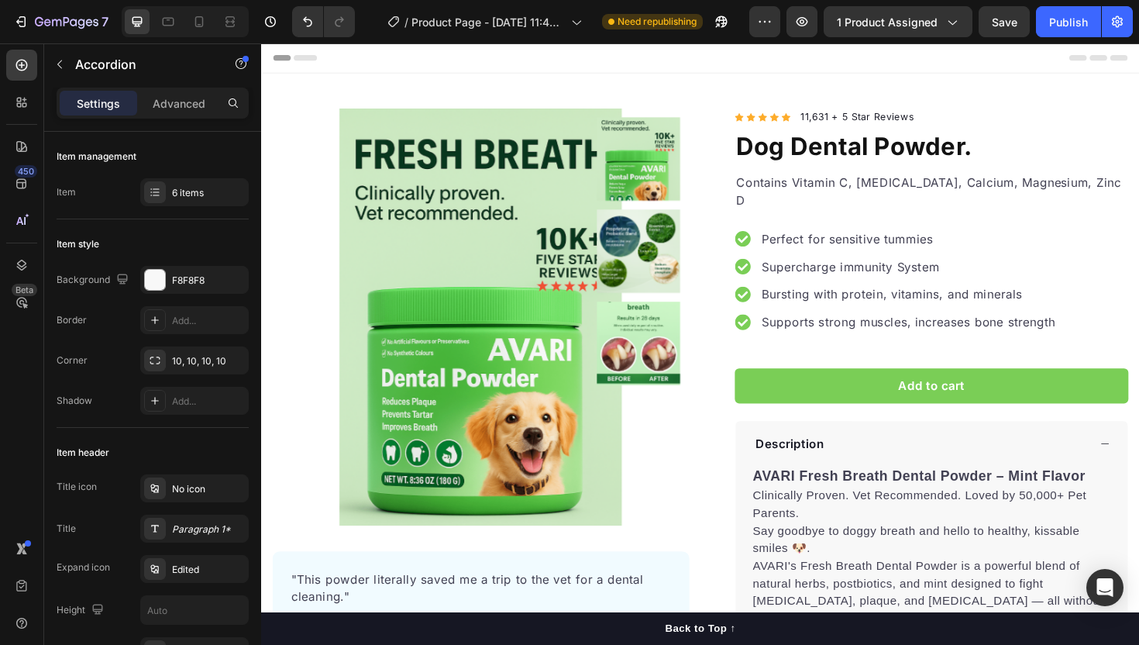
scroll to position [173, 0]
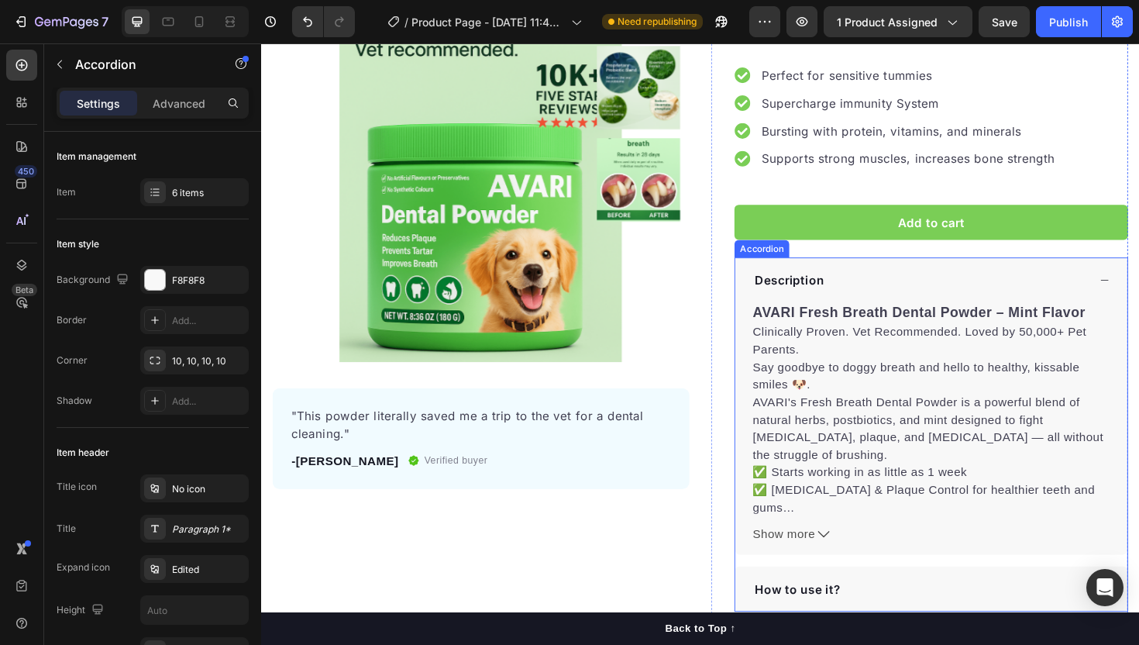
click at [870, 283] on div "Description" at bounding box center [959, 294] width 355 height 23
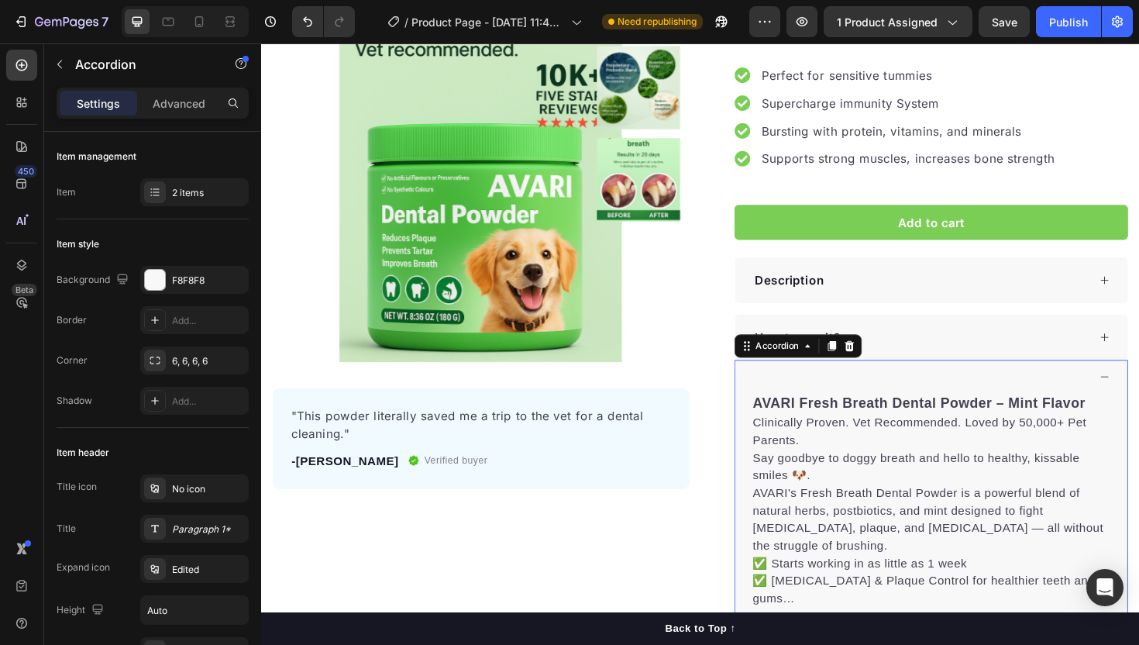
click at [985, 393] on div at bounding box center [970, 397] width 415 height 36
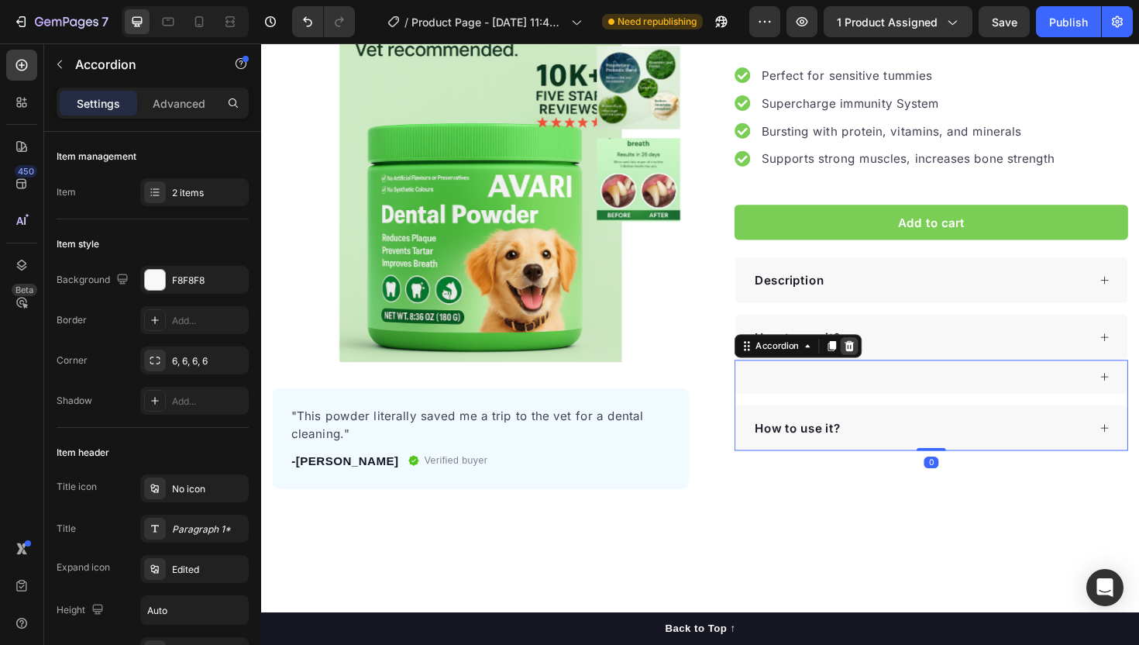
click at [883, 359] on icon at bounding box center [885, 364] width 10 height 11
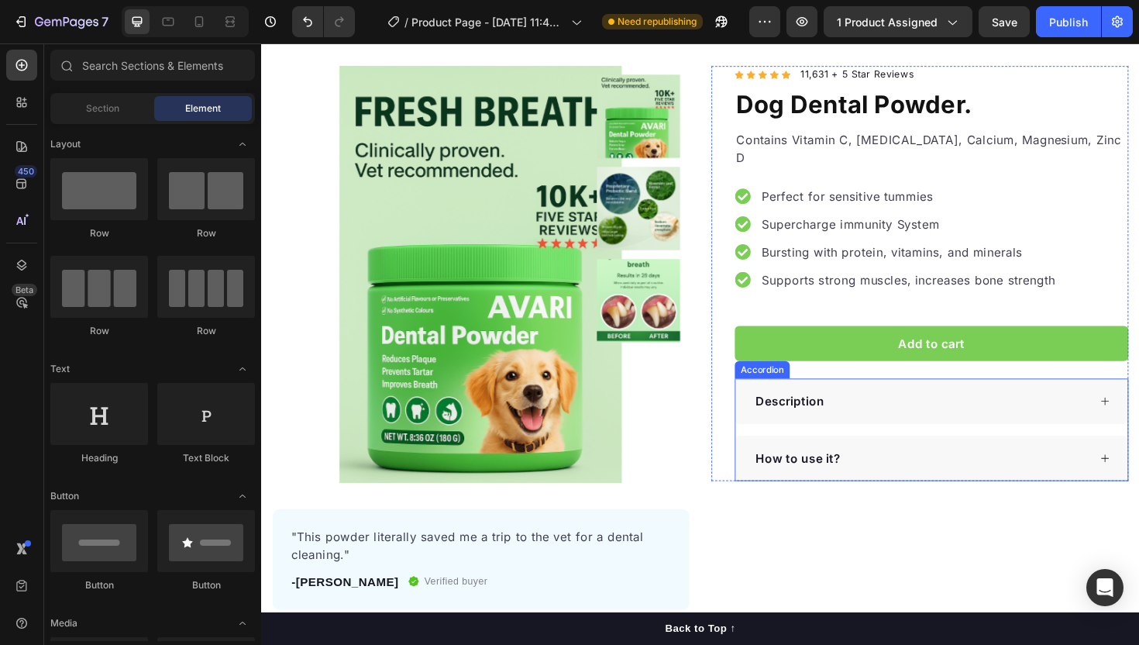
scroll to position [0, 0]
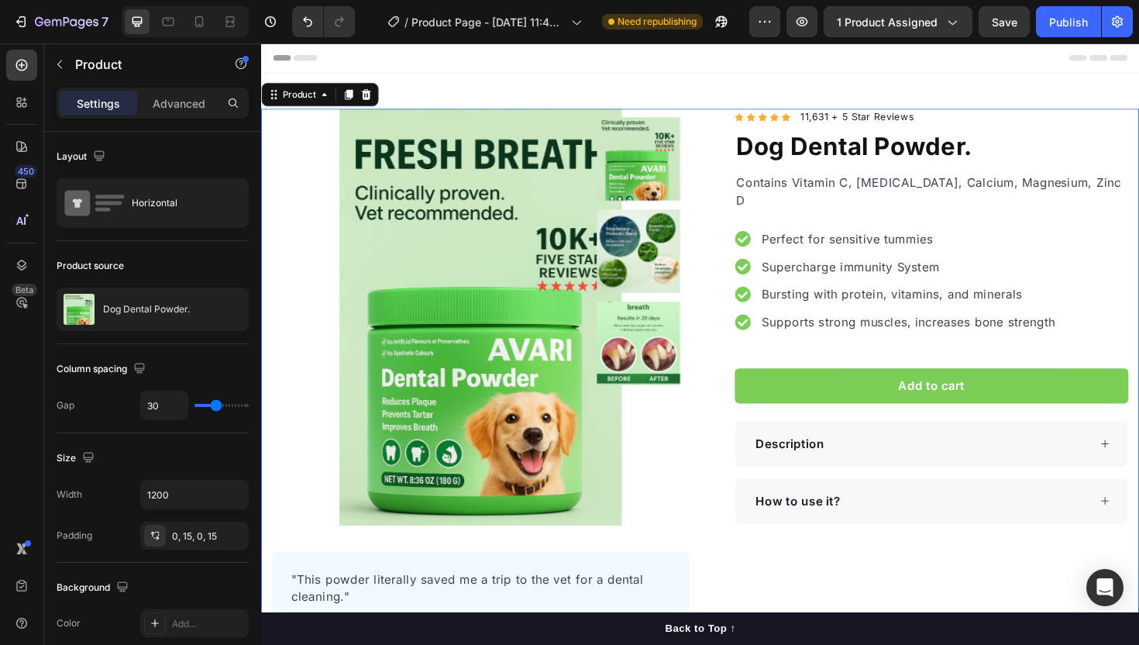
click at [833, 604] on div "Icon Icon Icon Icon Icon Icon List Hoz 11,631 + 5 Star Reviews Text block Row D…" at bounding box center [959, 400] width 442 height 576
click at [52, 21] on icon "button" at bounding box center [56, 22] width 9 height 7
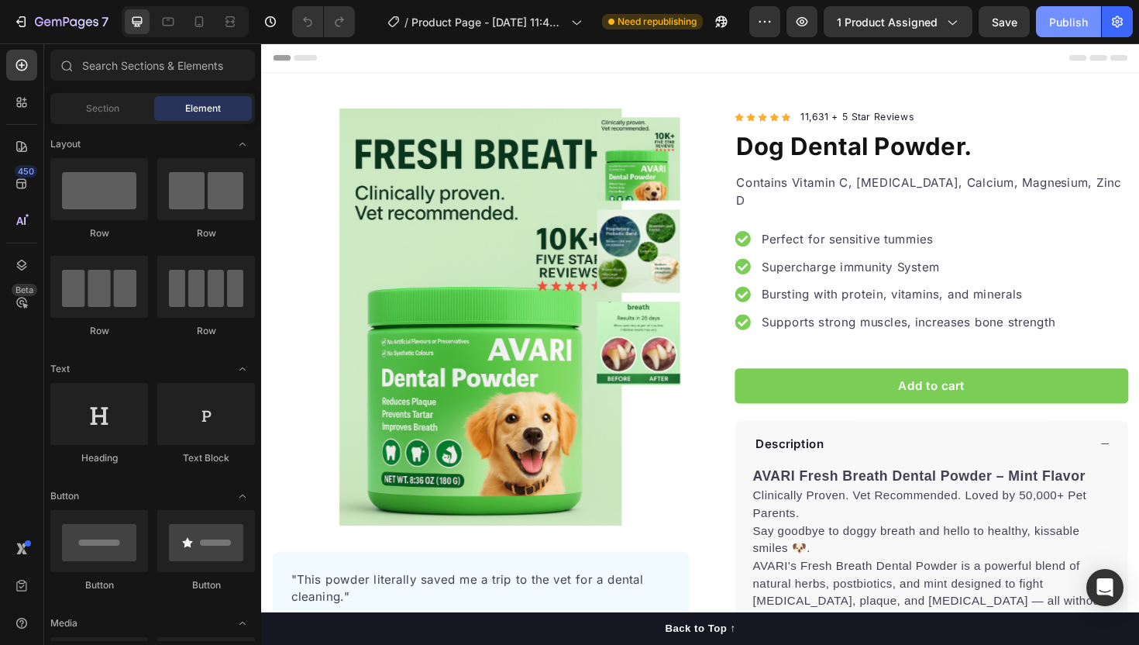
click at [1076, 22] on div "Publish" at bounding box center [1068, 22] width 39 height 16
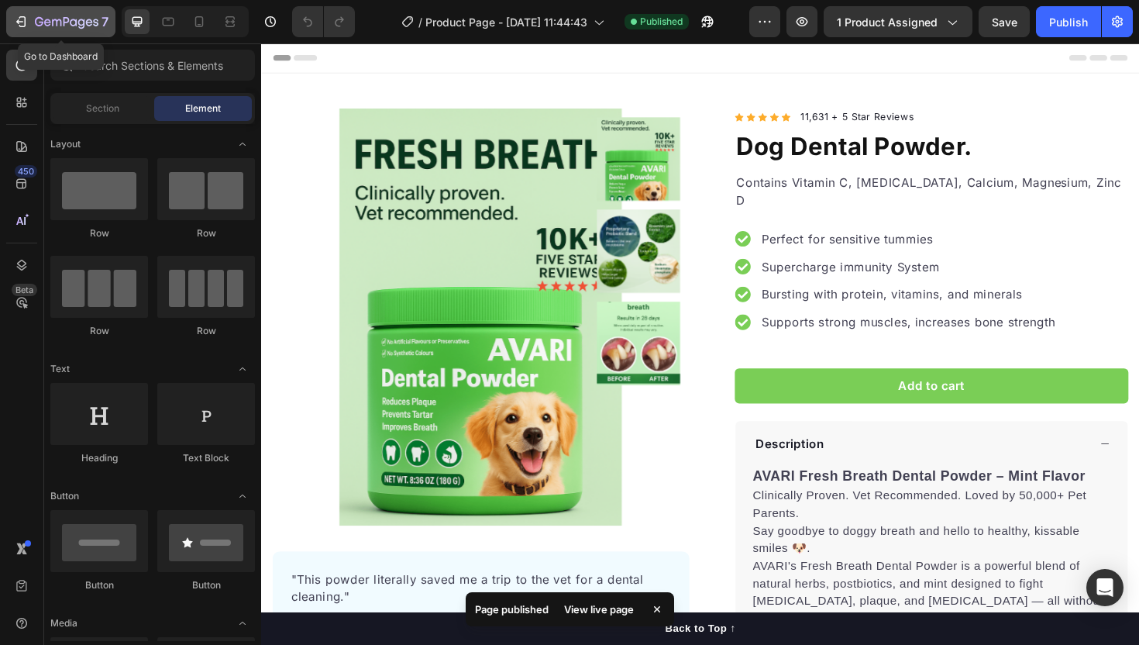
click at [33, 19] on div "7" at bounding box center [60, 21] width 95 height 19
